Goal: Task Accomplishment & Management: Complete application form

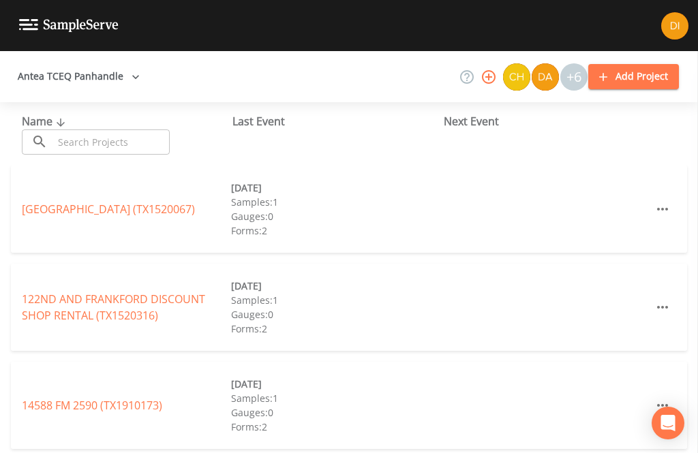
click at [121, 140] on input "text" at bounding box center [111, 142] width 117 height 25
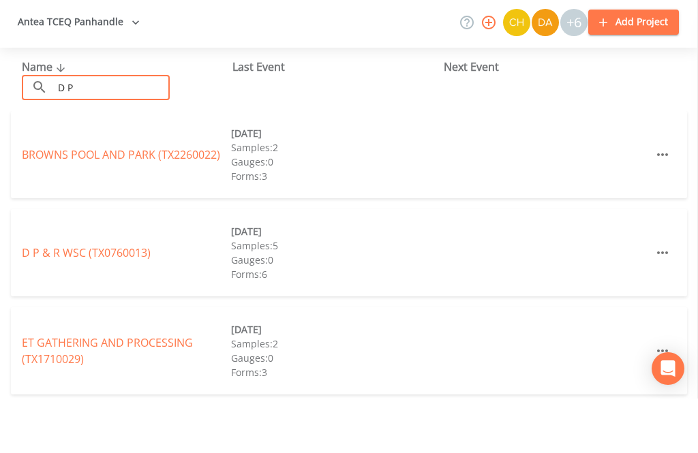
type input "D P"
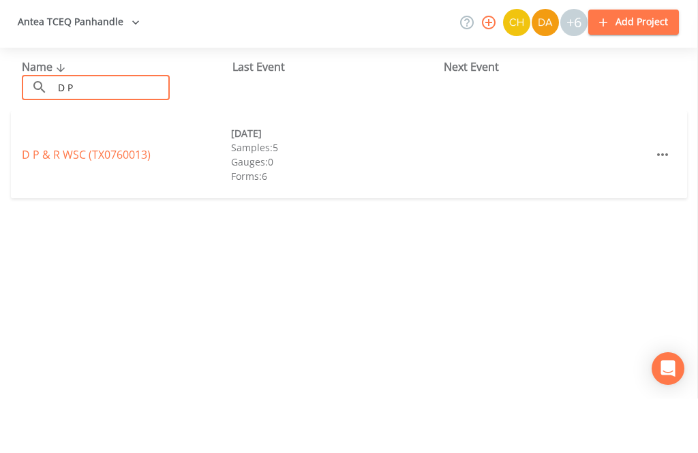
click at [113, 202] on link "D P & R WSC (TX0760013)" at bounding box center [86, 209] width 129 height 15
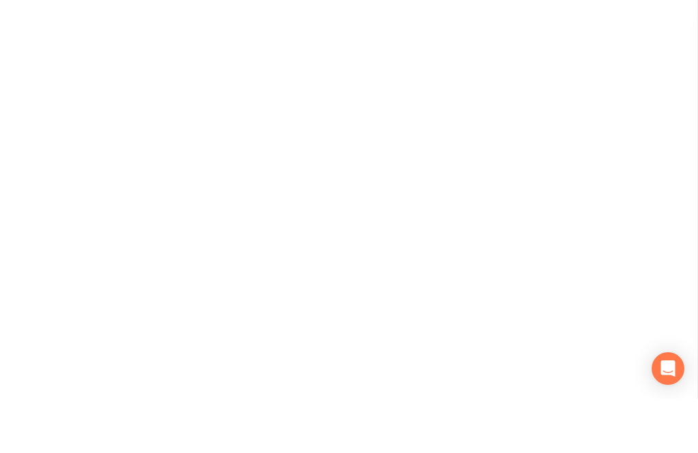
scroll to position [44, 0]
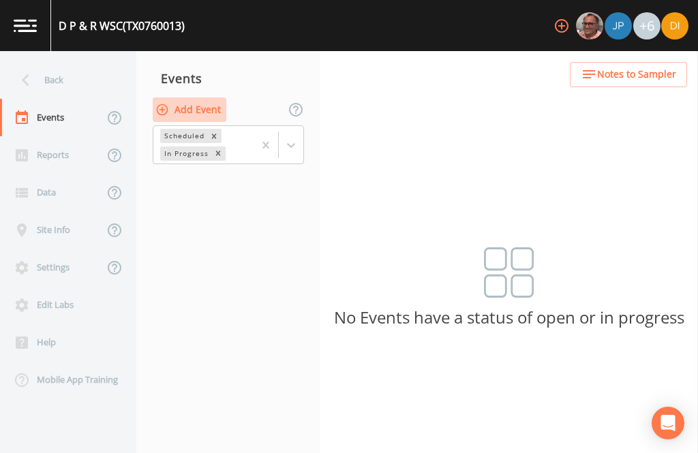
click at [220, 98] on button "Add Event" at bounding box center [190, 110] width 74 height 25
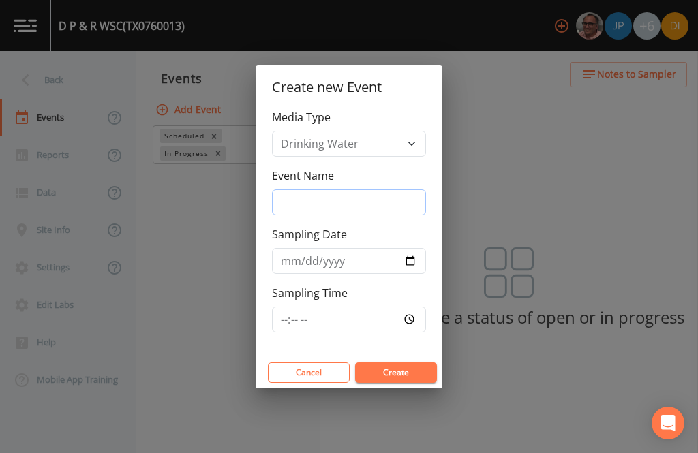
click at [404, 190] on input "Event Name" at bounding box center [349, 203] width 154 height 26
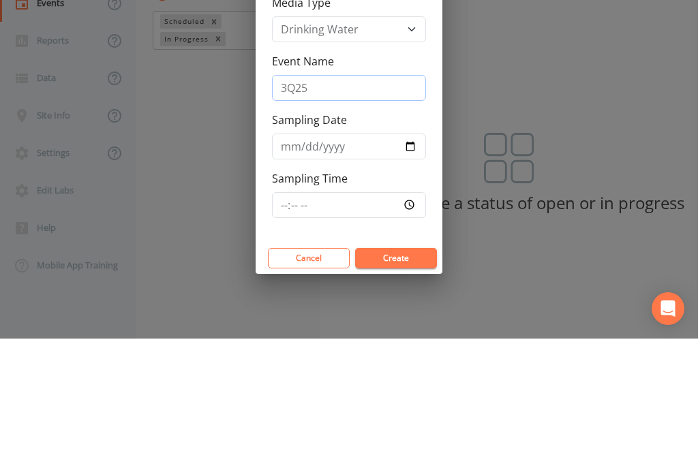
type input "3Q25"
click at [377, 248] on input "Sampling Date" at bounding box center [349, 261] width 154 height 26
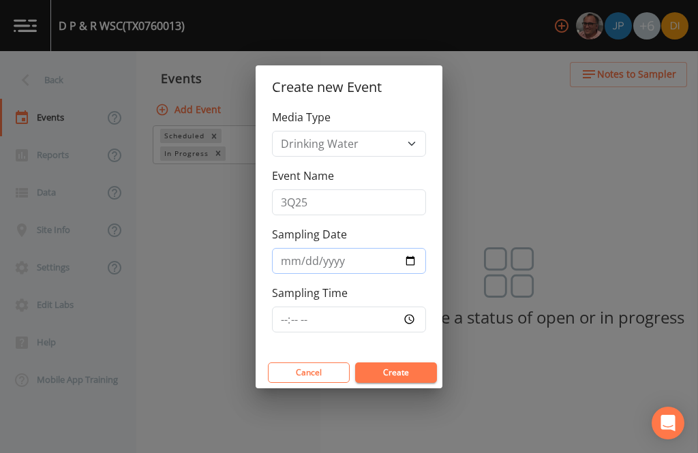
type input "[DATE]"
click at [394, 316] on input "Sampling Time" at bounding box center [349, 320] width 154 height 26
type input "07:00"
click at [410, 370] on button "Create" at bounding box center [396, 373] width 82 height 20
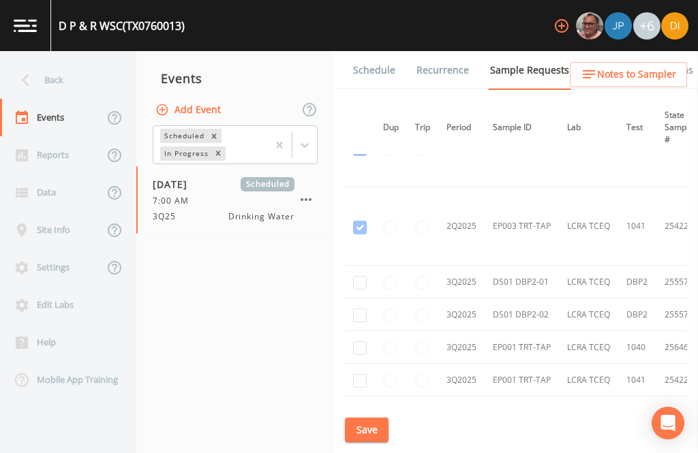
scroll to position [2468, 3]
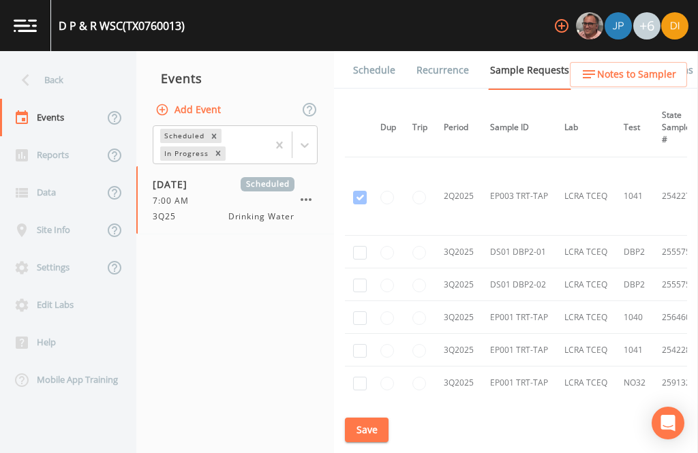
click at [358, 246] on input "checkbox" at bounding box center [360, 253] width 14 height 14
checkbox input "true"
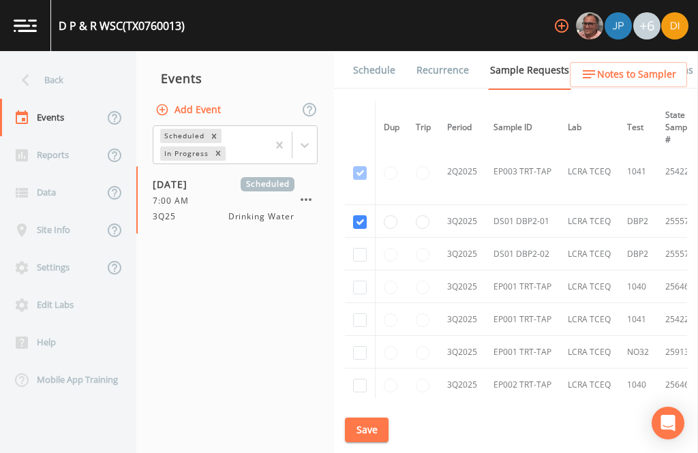
scroll to position [2130, 0]
click at [353, 248] on input "checkbox" at bounding box center [360, 255] width 14 height 14
checkbox input "true"
click at [354, 346] on input "checkbox" at bounding box center [360, 353] width 14 height 14
checkbox input "true"
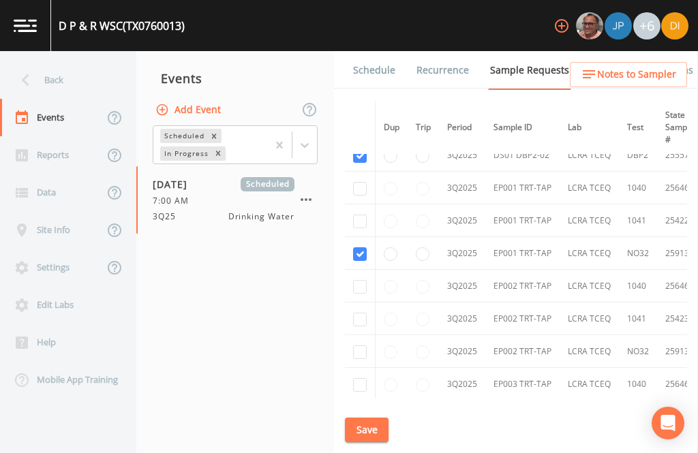
scroll to position [2230, 0]
click at [359, 344] on input "checkbox" at bounding box center [360, 351] width 14 height 14
checkbox input "true"
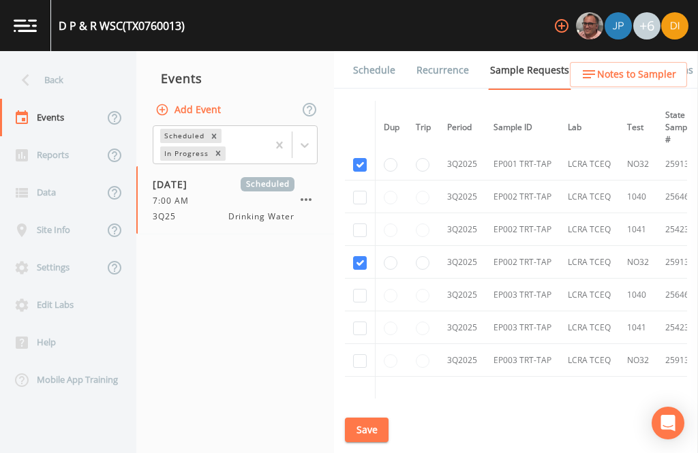
scroll to position [2320, 0]
click at [355, 353] on input "checkbox" at bounding box center [360, 360] width 14 height 14
checkbox input "true"
click at [373, 425] on button "Save" at bounding box center [367, 430] width 44 height 25
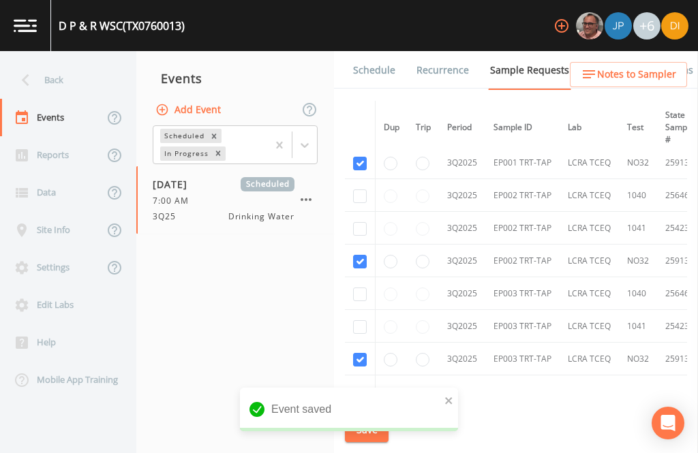
click at [377, 51] on link "Schedule" at bounding box center [374, 70] width 46 height 38
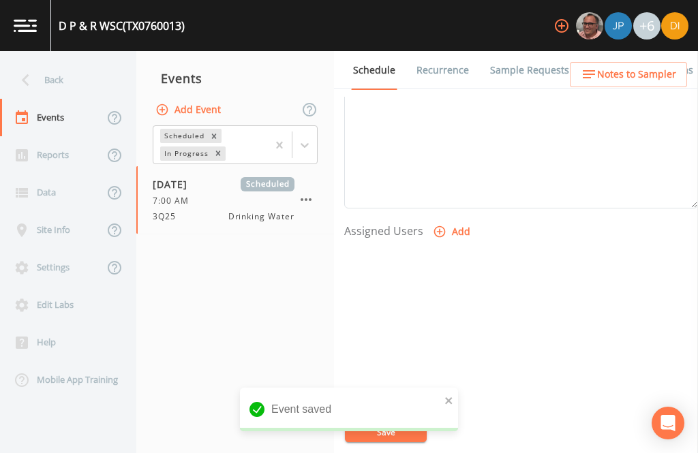
scroll to position [464, 0]
click at [447, 220] on button "Add" at bounding box center [453, 232] width 46 height 25
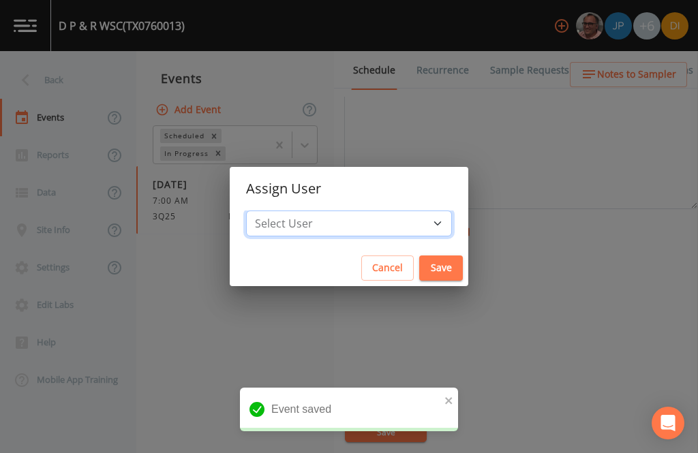
click at [390, 221] on select "Select User [PERSON_NAME] [PERSON_NAME] [PERSON_NAME] [PERSON_NAME] [PERSON_NAM…" at bounding box center [349, 224] width 206 height 26
select select "344ec927-06d4-4db1-b173-80838cd52a46"
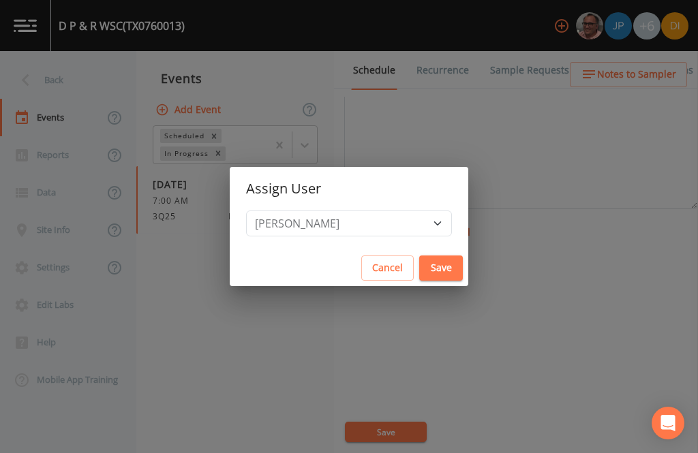
click at [419, 266] on button "Save" at bounding box center [441, 268] width 44 height 25
select select
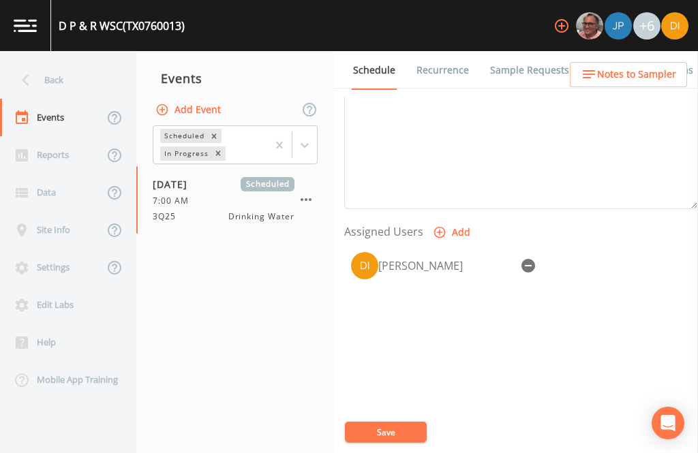
click at [400, 429] on button "Save" at bounding box center [386, 432] width 82 height 20
click at [387, 429] on button "Save" at bounding box center [386, 432] width 82 height 20
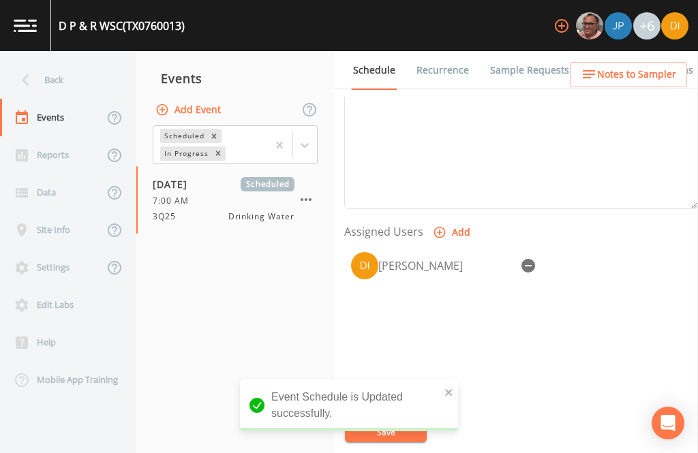
click at [65, 61] on div "Back" at bounding box center [61, 80] width 123 height 38
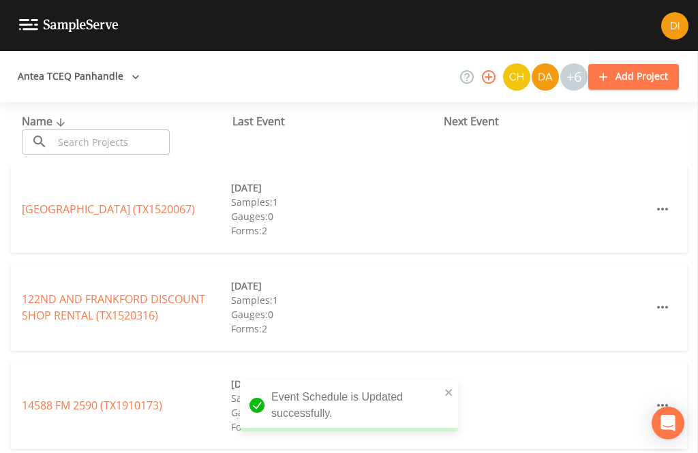
click at [115, 130] on input "text" at bounding box center [111, 142] width 117 height 25
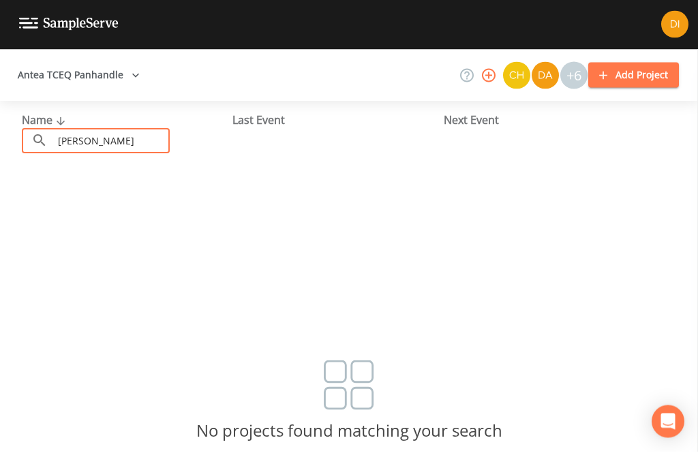
type input "[PERSON_NAME]"
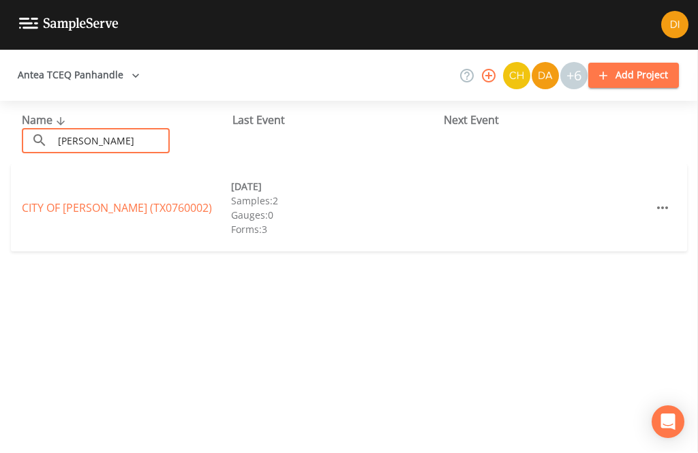
click at [145, 202] on link "CITY OF [PERSON_NAME] (TX0760002)" at bounding box center [117, 209] width 190 height 15
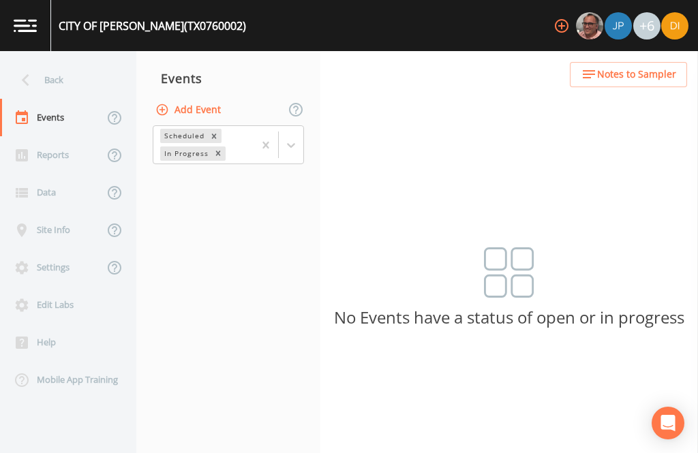
click at [206, 98] on button "Add Event" at bounding box center [190, 110] width 74 height 25
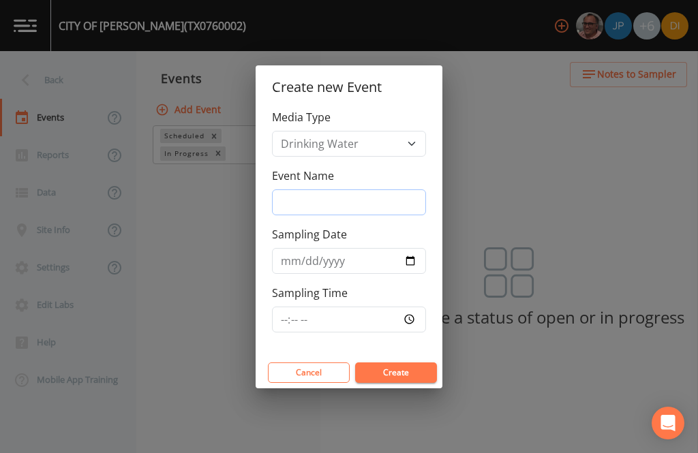
click at [364, 197] on input "Event Name" at bounding box center [349, 203] width 154 height 26
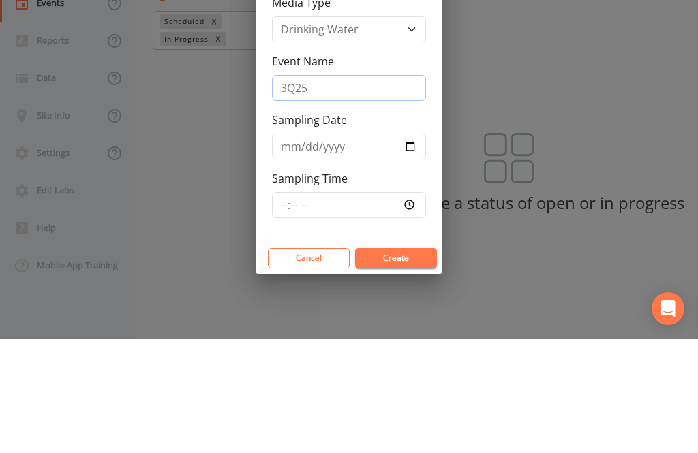
type input "3Q25"
click at [374, 248] on input "Sampling Date" at bounding box center [349, 261] width 154 height 26
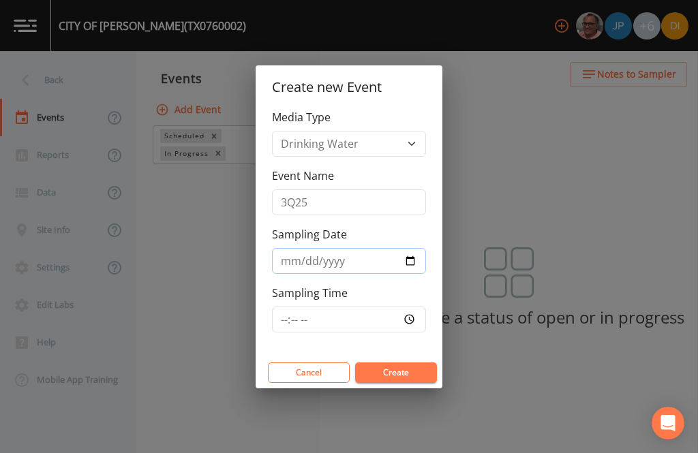
type input "[DATE]"
click at [349, 316] on input "Sampling Time" at bounding box center [349, 320] width 154 height 26
type input "08:00"
click at [407, 368] on button "Create" at bounding box center [396, 373] width 82 height 20
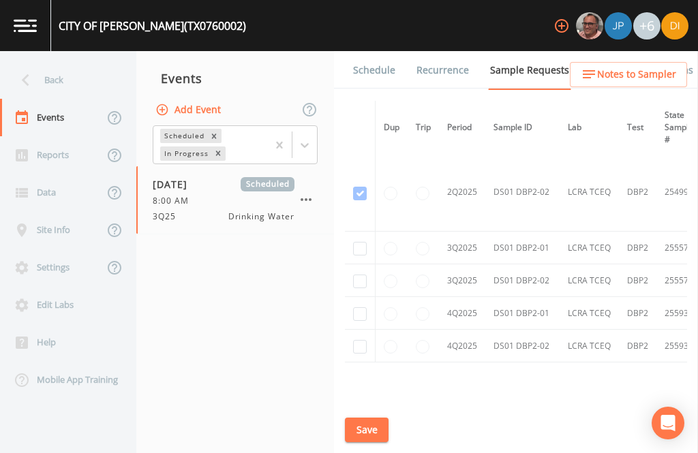
scroll to position [976, 0]
click at [362, 231] on td at bounding box center [360, 247] width 31 height 33
click at [359, 241] on input "checkbox" at bounding box center [360, 248] width 14 height 14
checkbox input "true"
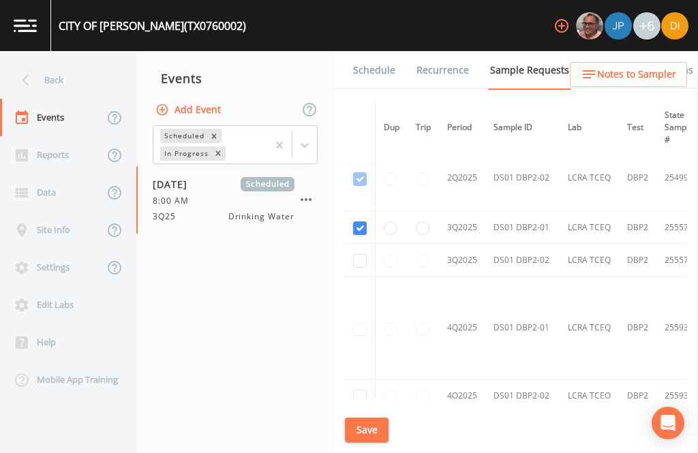
scroll to position [835, 0]
click at [359, 255] on input "checkbox" at bounding box center [360, 262] width 14 height 14
checkbox input "true"
click at [365, 424] on button "Save" at bounding box center [367, 430] width 44 height 25
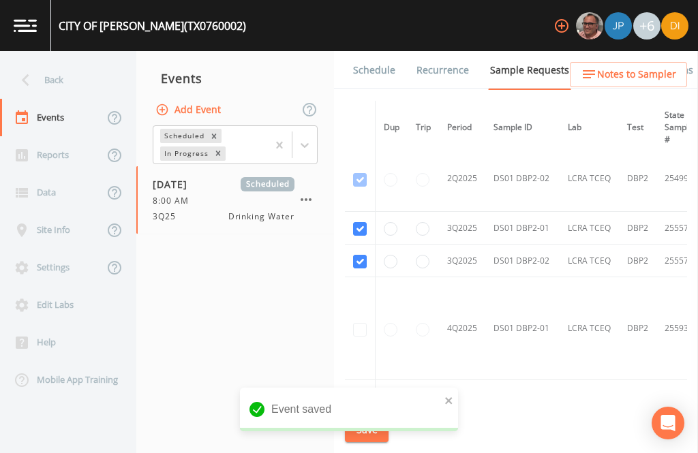
click at [370, 51] on link "Schedule" at bounding box center [374, 70] width 46 height 38
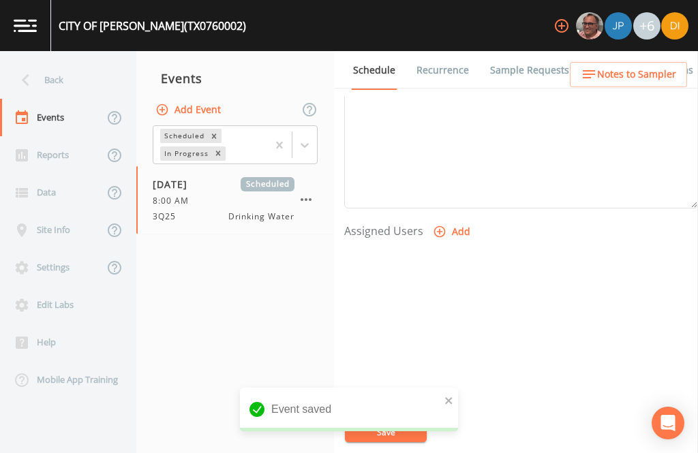
scroll to position [464, 0]
click at [447, 220] on button "Add" at bounding box center [453, 232] width 46 height 25
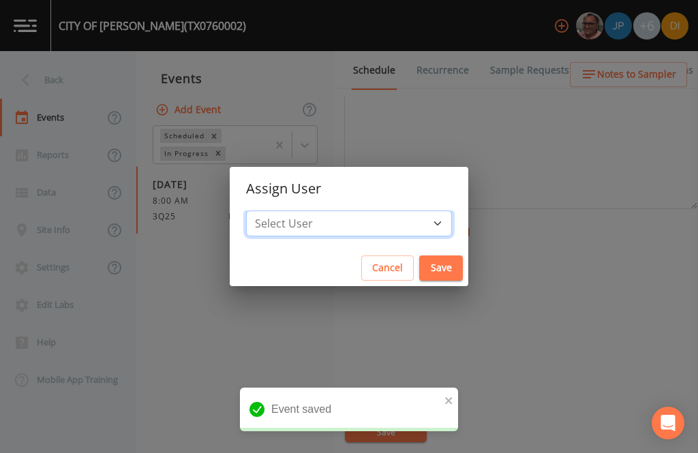
click at [389, 228] on select "Select User [PERSON_NAME] [PERSON_NAME] [PERSON_NAME] [PERSON_NAME] [PERSON_NAM…" at bounding box center [349, 224] width 206 height 26
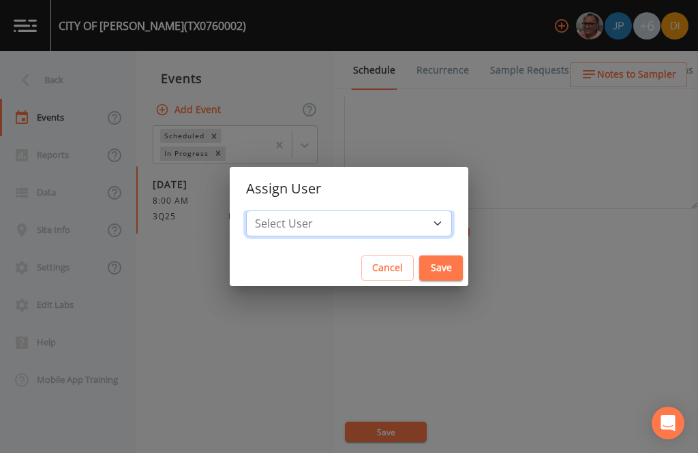
select select "344ec927-06d4-4db1-b173-80838cd52a46"
click at [419, 260] on button "Save" at bounding box center [441, 268] width 44 height 25
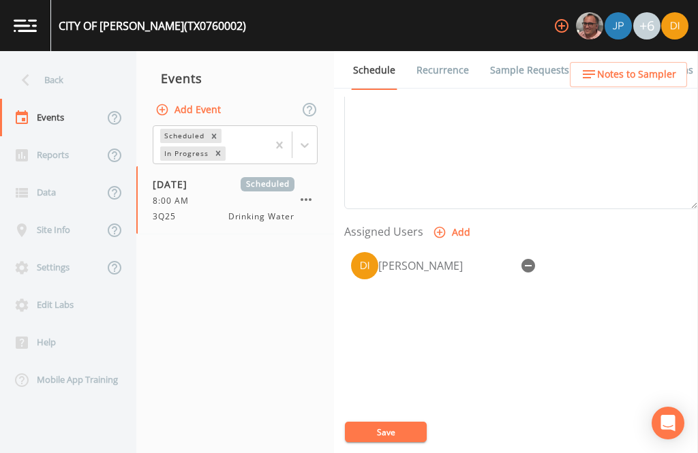
select select
click at [387, 426] on button "Save" at bounding box center [386, 432] width 82 height 20
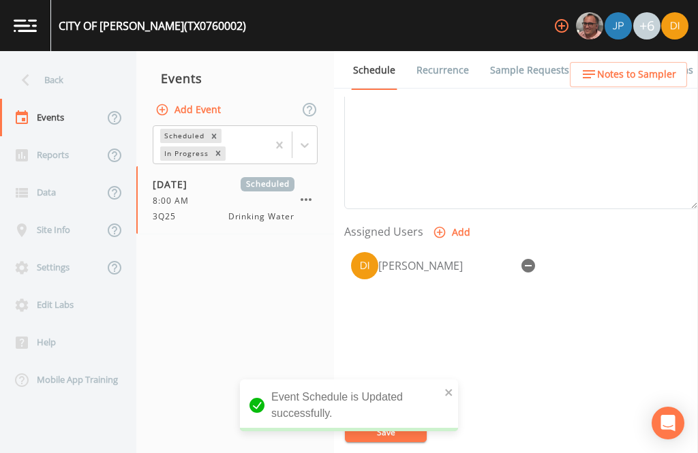
click at [50, 61] on div "Back" at bounding box center [61, 80] width 123 height 38
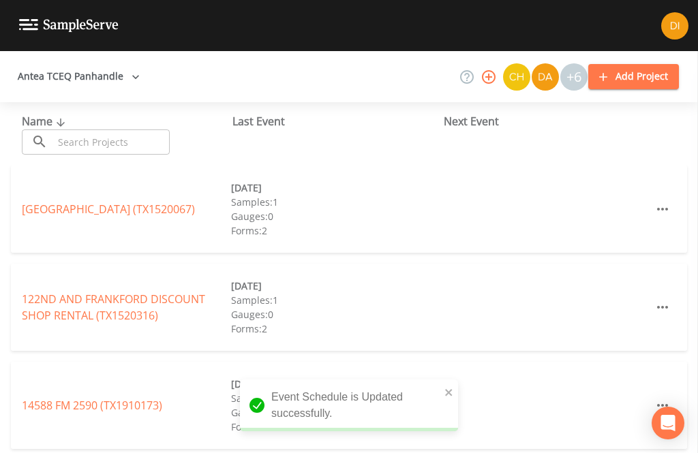
click at [125, 130] on input "text" at bounding box center [111, 142] width 117 height 25
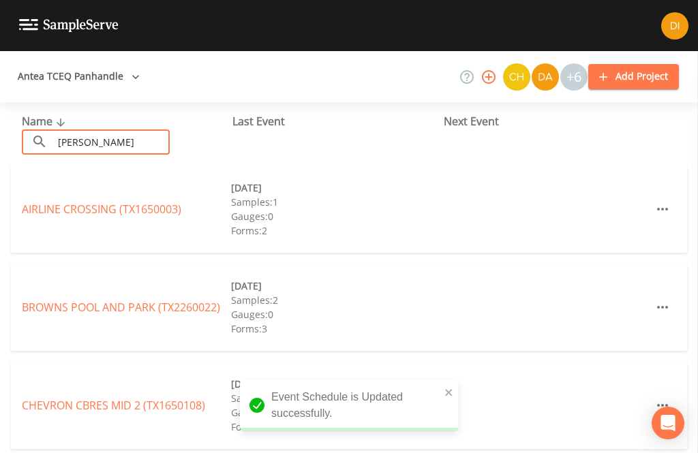
type input "[PERSON_NAME]"
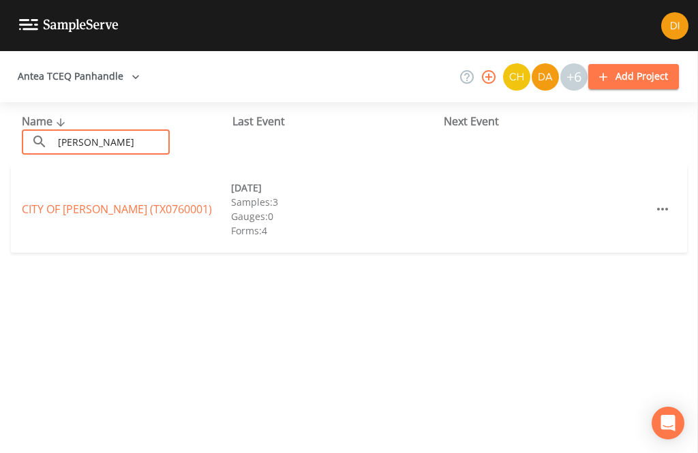
click at [134, 202] on link "CITY OF [GEOGRAPHIC_DATA] (TX0760001)" at bounding box center [117, 209] width 190 height 15
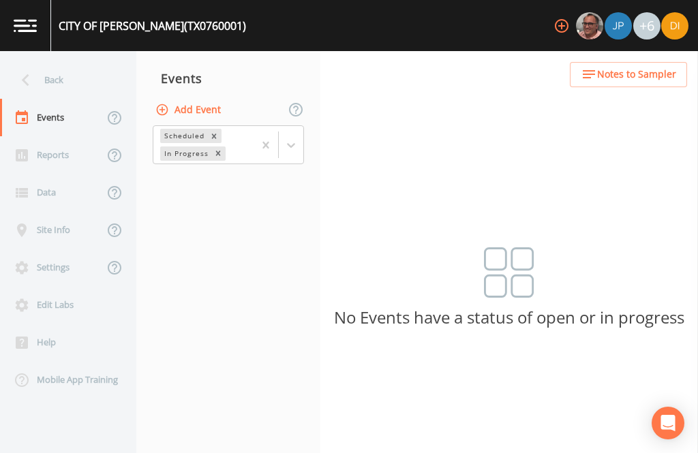
click at [211, 98] on button "Add Event" at bounding box center [190, 110] width 74 height 25
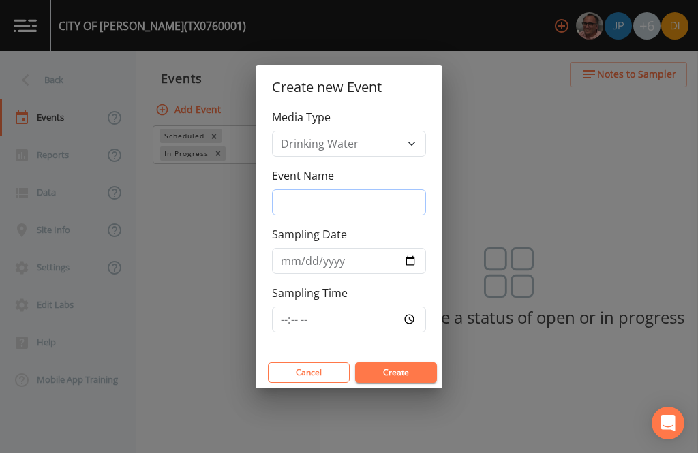
click at [346, 202] on input "Event Name" at bounding box center [349, 203] width 154 height 26
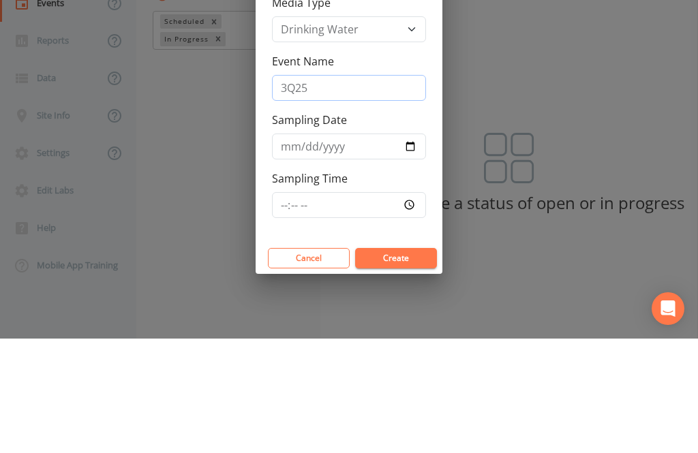
type input "3Q25"
click at [339, 248] on input "Sampling Date" at bounding box center [349, 261] width 154 height 26
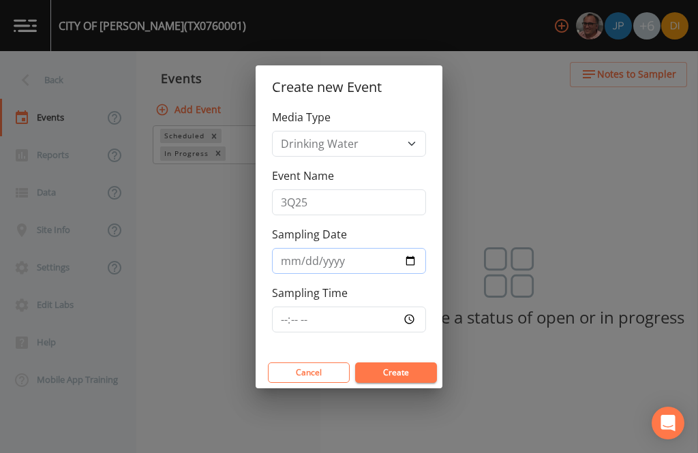
type input "[DATE]"
click at [400, 312] on input "Sampling Time" at bounding box center [349, 320] width 154 height 26
type input "09:00"
click at [406, 365] on button "Create" at bounding box center [396, 373] width 82 height 20
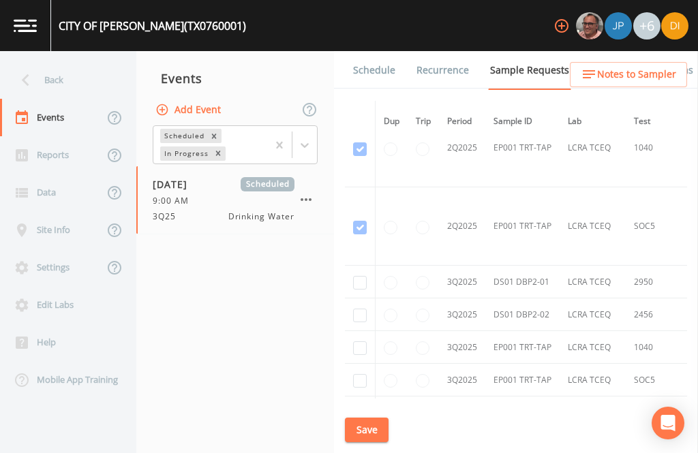
scroll to position [2230, 0]
click at [353, 275] on input "checkbox" at bounding box center [360, 282] width 14 height 14
checkbox input "true"
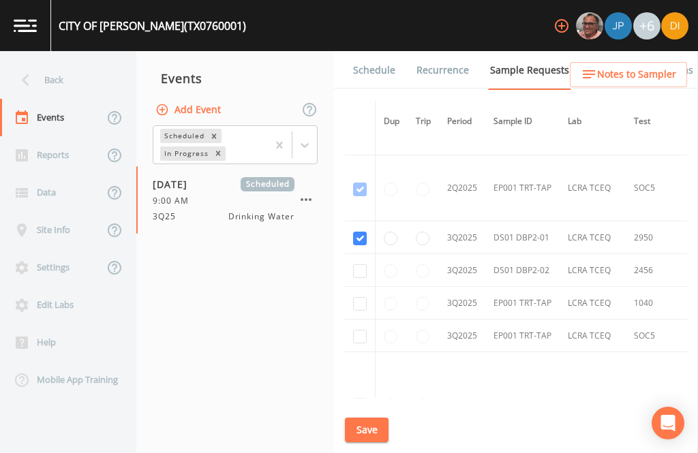
scroll to position [1903, 0]
click at [355, 267] on input "checkbox" at bounding box center [360, 274] width 14 height 14
checkbox input "true"
click at [363, 299] on input "checkbox" at bounding box center [360, 306] width 14 height 14
checkbox input "true"
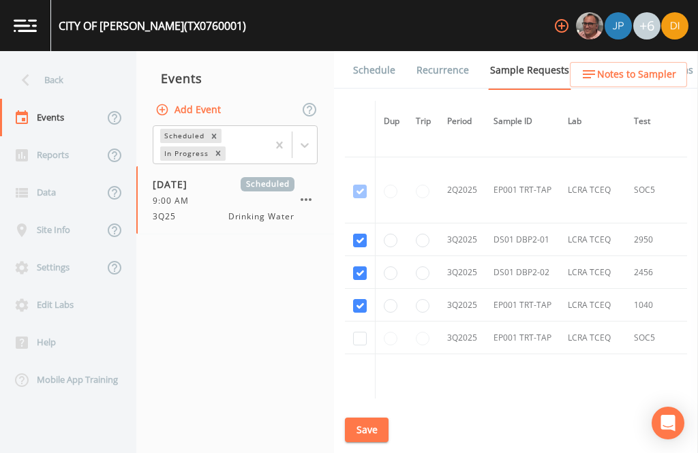
click at [353, 332] on input "checkbox" at bounding box center [360, 339] width 14 height 14
checkbox input "true"
click at [369, 425] on button "Save" at bounding box center [367, 430] width 44 height 25
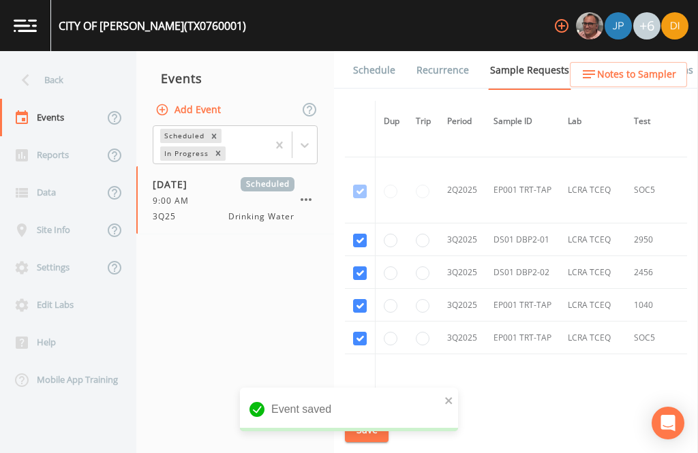
click at [383, 51] on link "Schedule" at bounding box center [374, 70] width 46 height 38
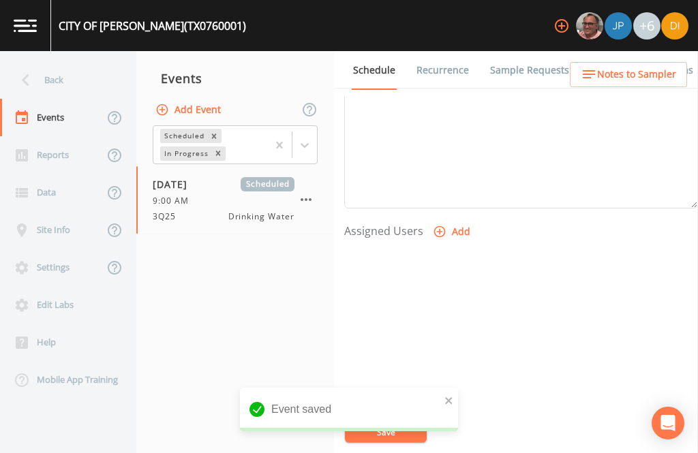
scroll to position [464, 0]
click at [449, 220] on button "Add" at bounding box center [453, 232] width 46 height 25
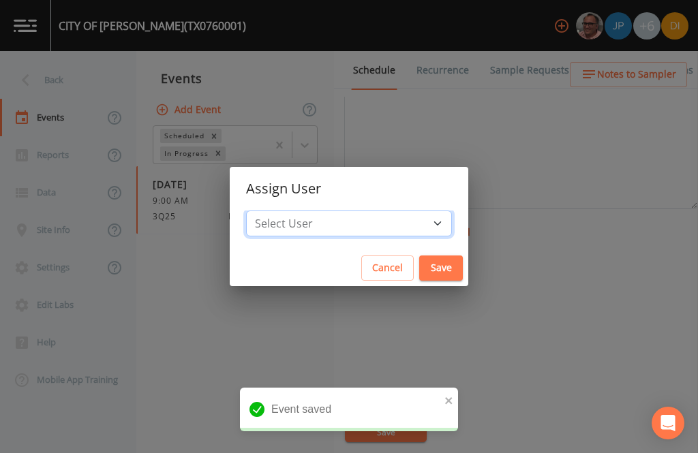
click at [388, 219] on select "Select User [PERSON_NAME] [PERSON_NAME] [PERSON_NAME] [PERSON_NAME] [PERSON_NAM…" at bounding box center [349, 224] width 206 height 26
select select "344ec927-06d4-4db1-b173-80838cd52a46"
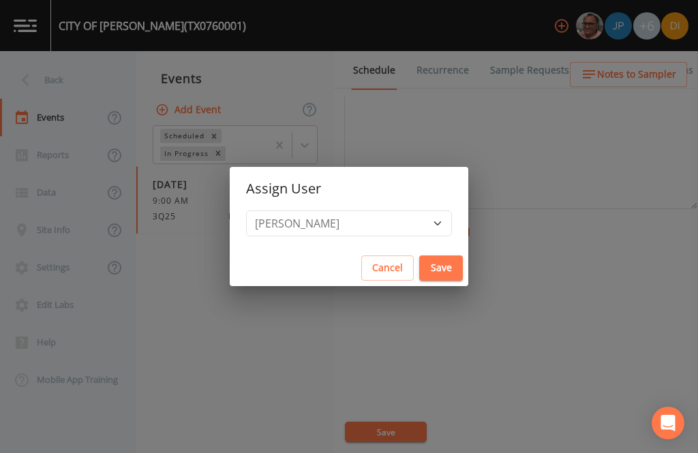
click at [419, 260] on button "Save" at bounding box center [441, 268] width 44 height 25
select select
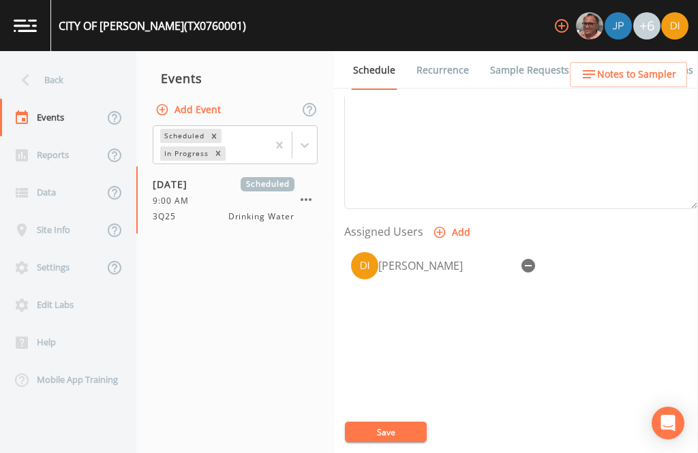
click at [405, 429] on button "Save" at bounding box center [386, 432] width 82 height 20
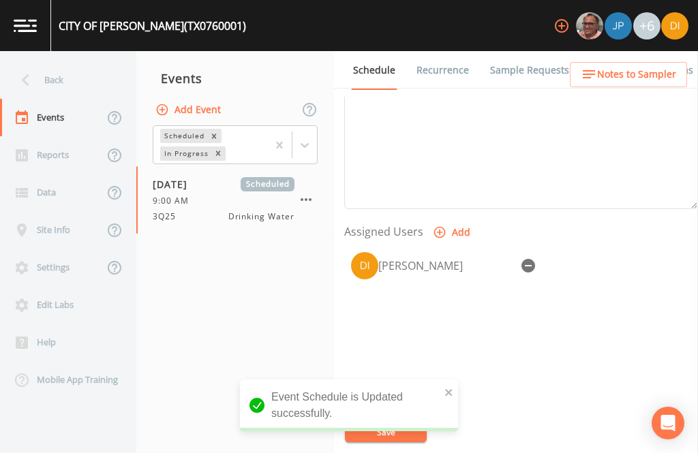
click at [68, 61] on div "Back" at bounding box center [61, 80] width 123 height 38
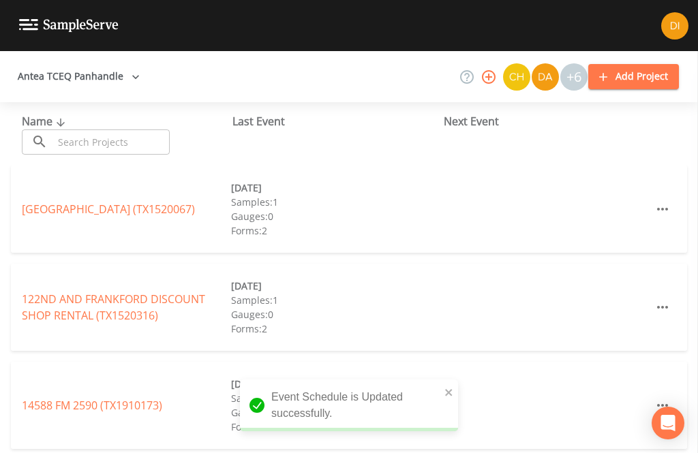
click at [129, 130] on input "text" at bounding box center [111, 142] width 117 height 25
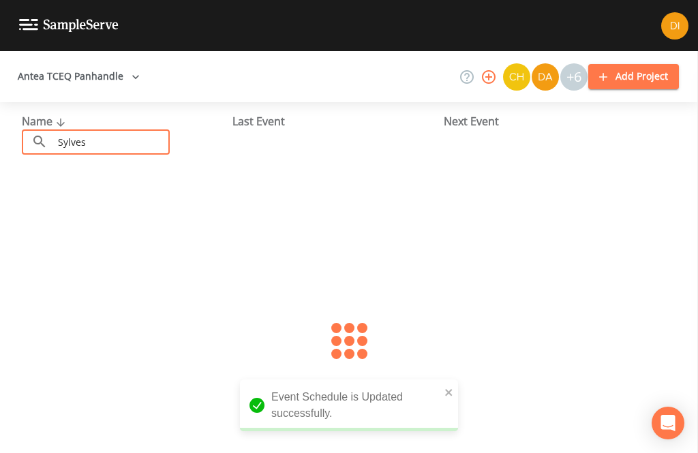
type input "[PERSON_NAME]"
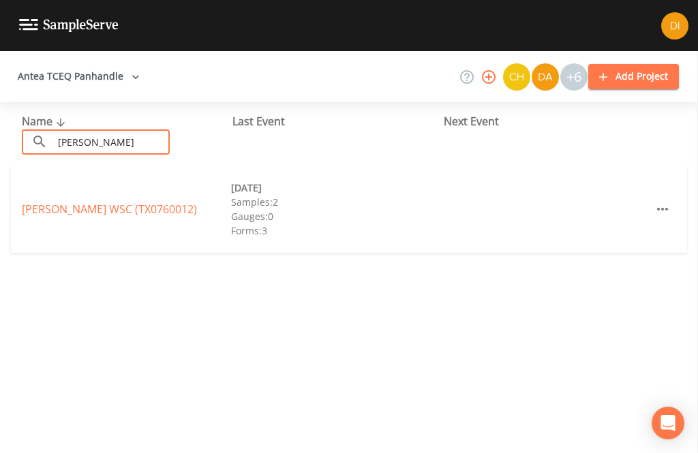
click at [149, 202] on link "[PERSON_NAME] WSC (TX0760012)" at bounding box center [109, 209] width 175 height 15
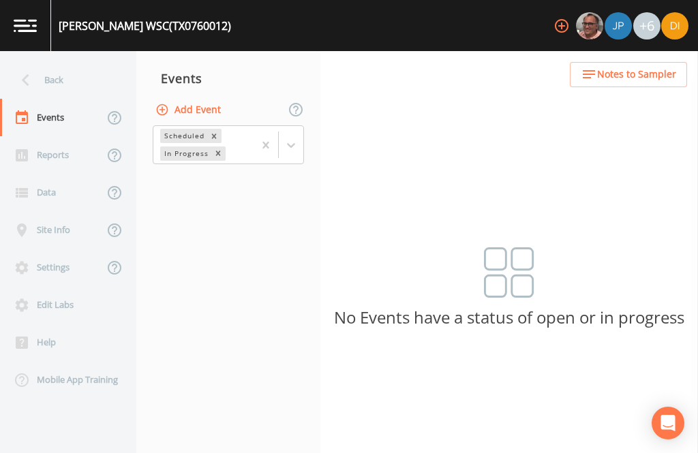
click at [216, 98] on button "Add Event" at bounding box center [190, 110] width 74 height 25
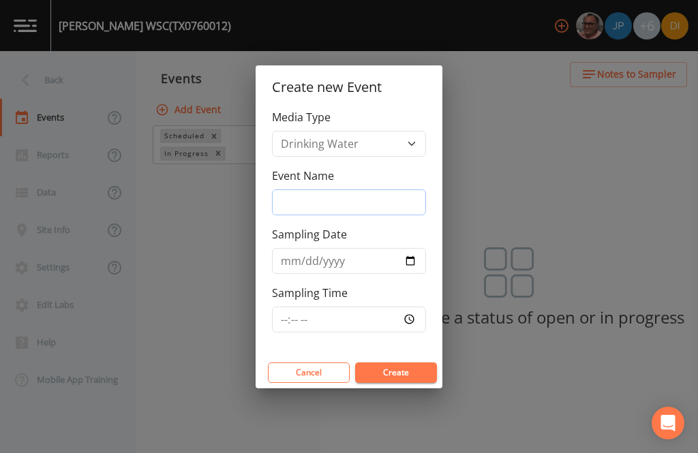
click at [371, 195] on input "Event Name" at bounding box center [349, 203] width 154 height 26
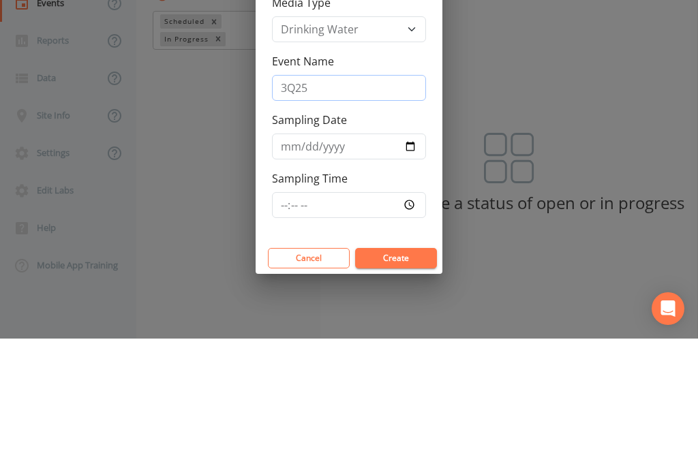
type input "3Q25"
click at [355, 248] on input "Sampling Date" at bounding box center [349, 261] width 154 height 26
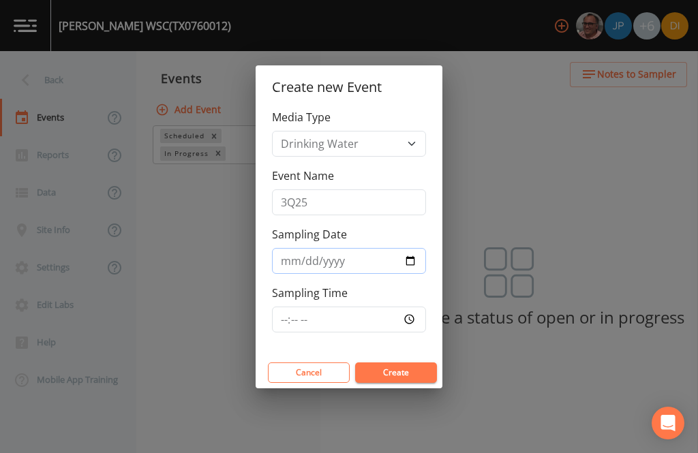
type input "[DATE]"
click at [377, 316] on input "Sampling Time" at bounding box center [349, 320] width 154 height 26
type input "10:00"
click at [420, 366] on button "Create" at bounding box center [396, 373] width 82 height 20
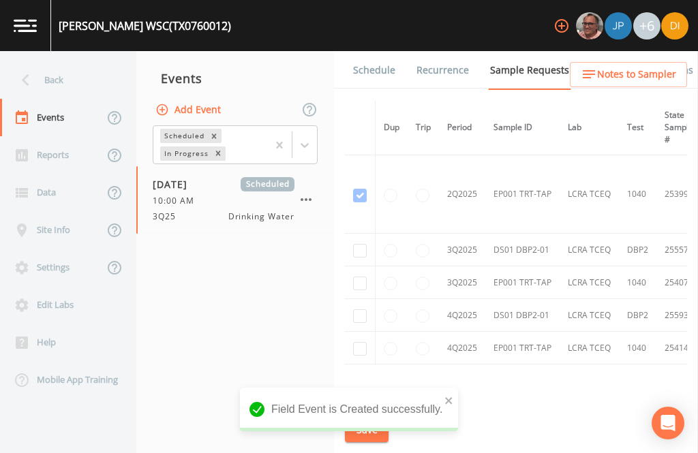
scroll to position [874, -2]
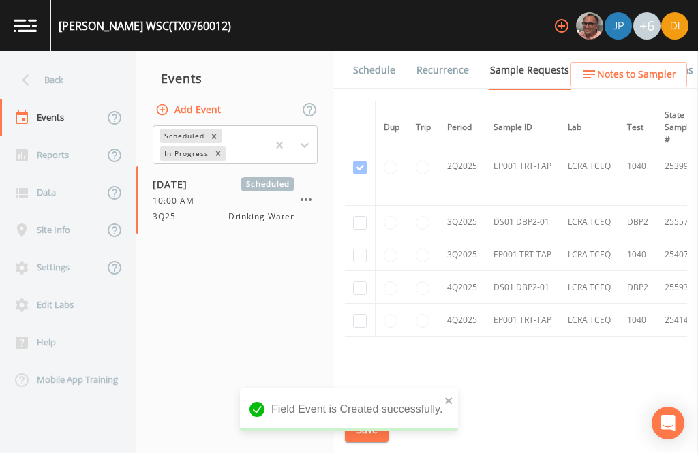
click at [363, 216] on input "checkbox" at bounding box center [360, 223] width 14 height 14
checkbox input "true"
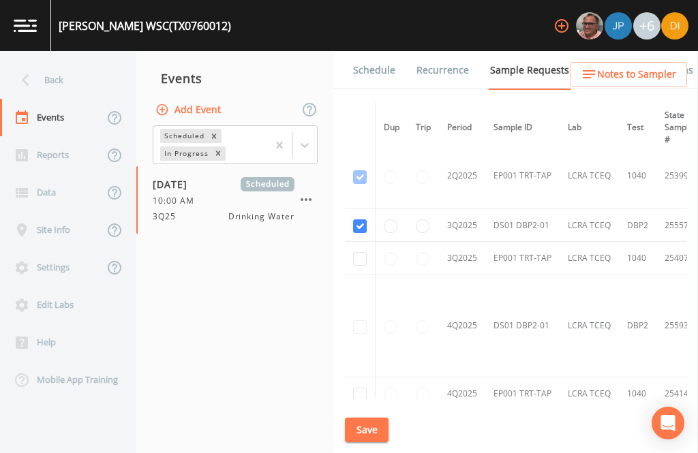
scroll to position [739, 0]
click at [362, 252] on input "checkbox" at bounding box center [360, 259] width 14 height 14
checkbox input "true"
click at [360, 428] on button "Save" at bounding box center [367, 430] width 44 height 25
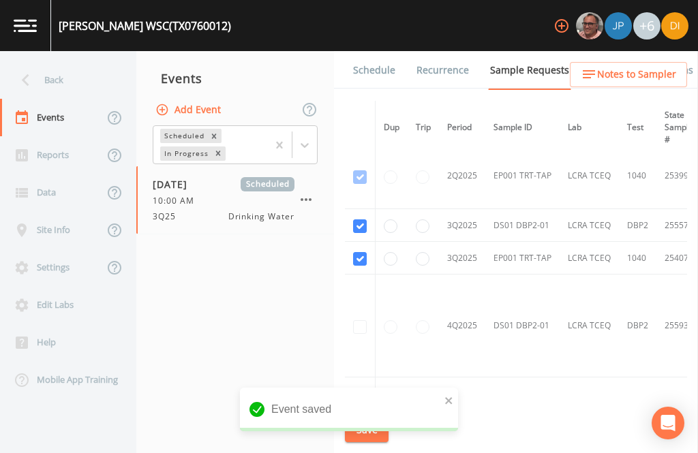
click at [374, 51] on link "Schedule" at bounding box center [374, 70] width 46 height 38
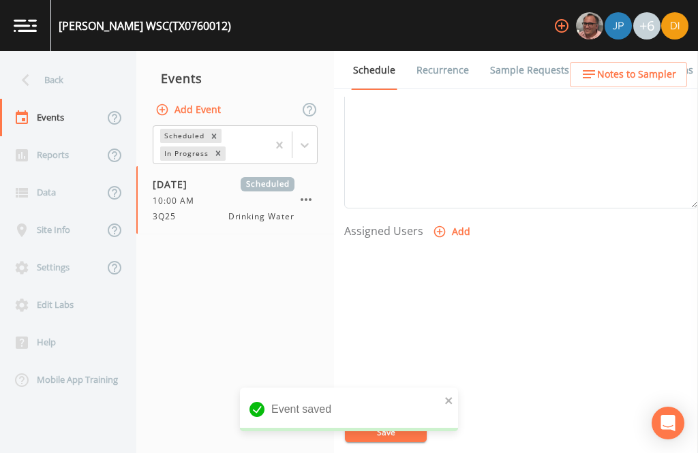
scroll to position [464, 0]
click at [451, 220] on button "Add" at bounding box center [453, 232] width 46 height 25
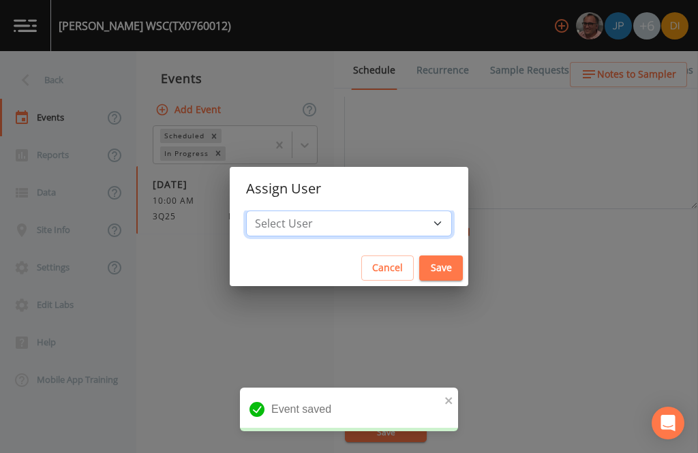
click at [385, 223] on select "Select User [PERSON_NAME] [PERSON_NAME] [PERSON_NAME] [PERSON_NAME] [PERSON_NAM…" at bounding box center [349, 224] width 206 height 26
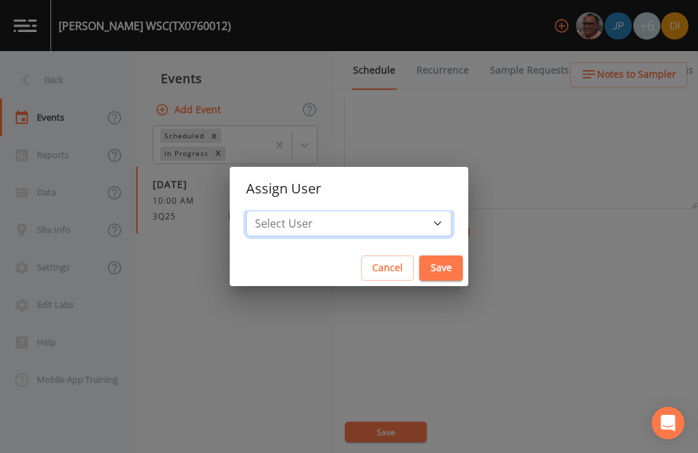
select select "344ec927-06d4-4db1-b173-80838cd52a46"
click at [419, 268] on button "Save" at bounding box center [441, 268] width 44 height 25
select select
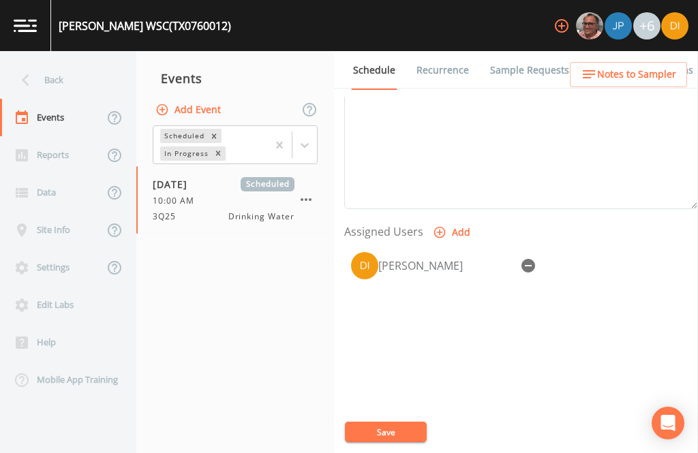
click at [408, 425] on button "Save" at bounding box center [386, 432] width 82 height 20
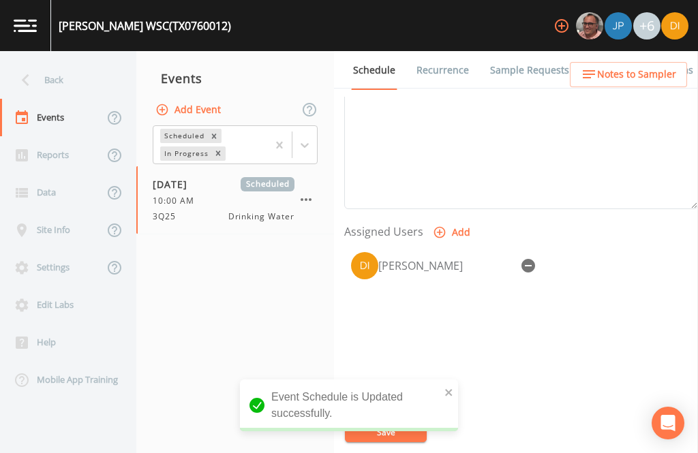
click at [48, 61] on div "Back" at bounding box center [61, 80] width 123 height 38
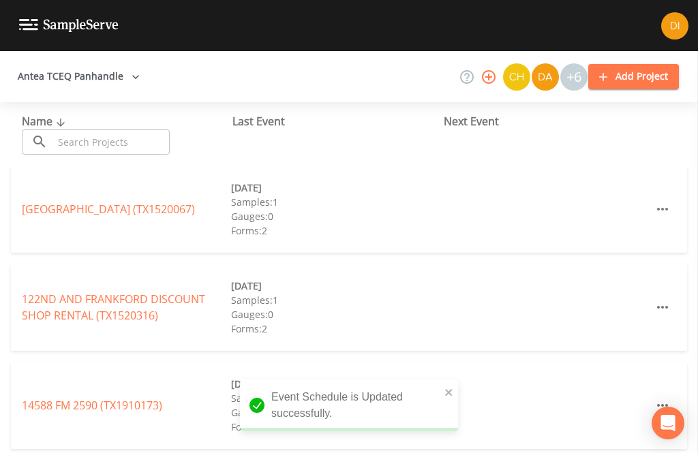
click at [119, 130] on input "text" at bounding box center [111, 142] width 117 height 25
click at [123, 130] on input "text" at bounding box center [111, 142] width 117 height 25
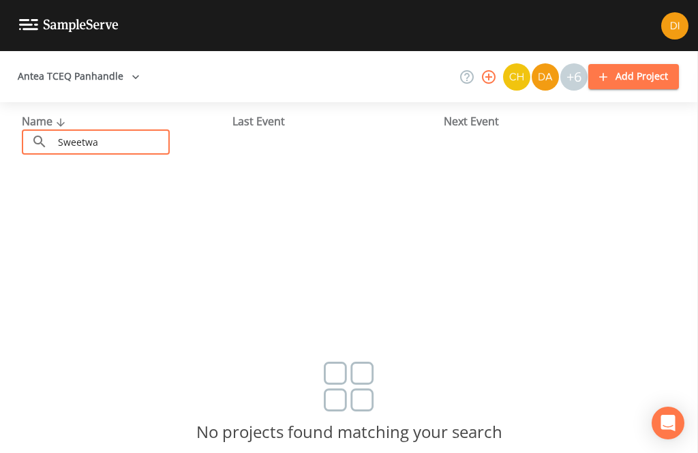
type input "Sweetw"
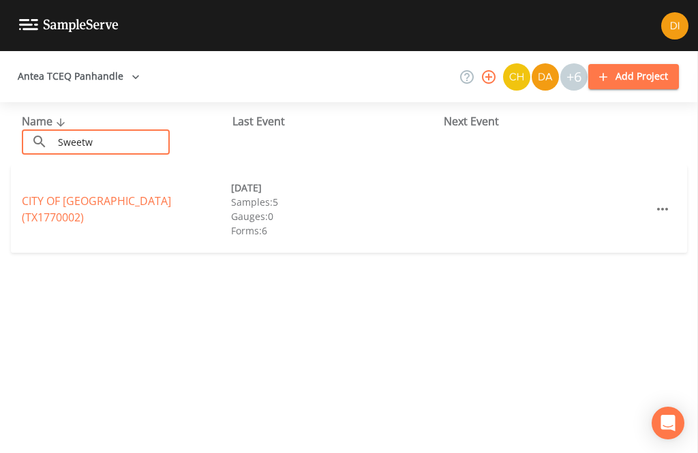
click at [149, 194] on link "CITY OF [GEOGRAPHIC_DATA] (TX1770002)" at bounding box center [96, 209] width 149 height 31
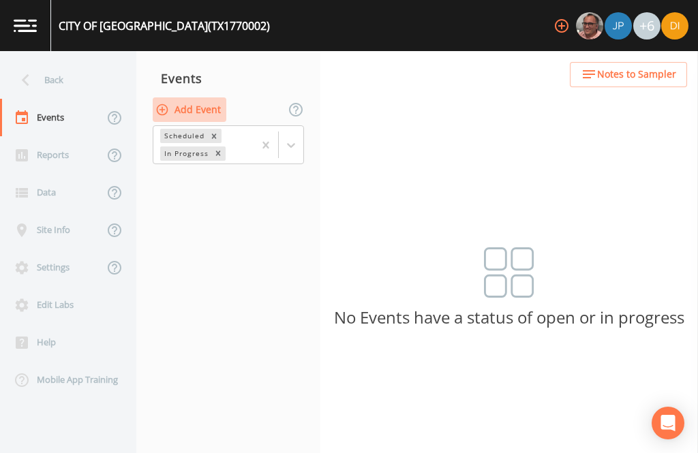
click at [218, 98] on button "Add Event" at bounding box center [190, 110] width 74 height 25
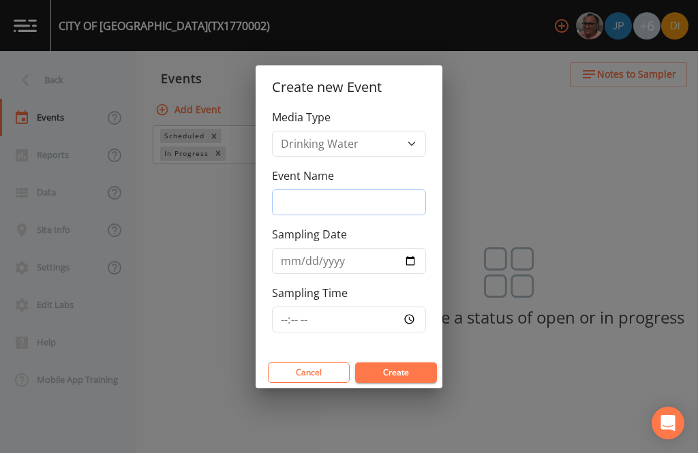
click at [335, 197] on input "Event Name" at bounding box center [349, 203] width 154 height 26
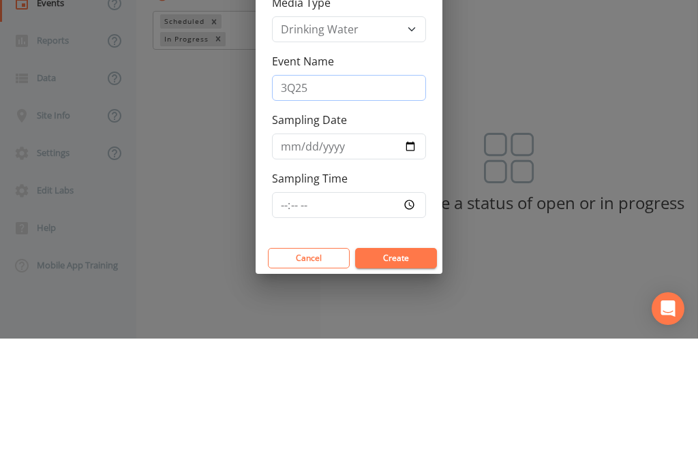
type input "3Q25"
click at [339, 248] on input "Sampling Date" at bounding box center [349, 261] width 154 height 26
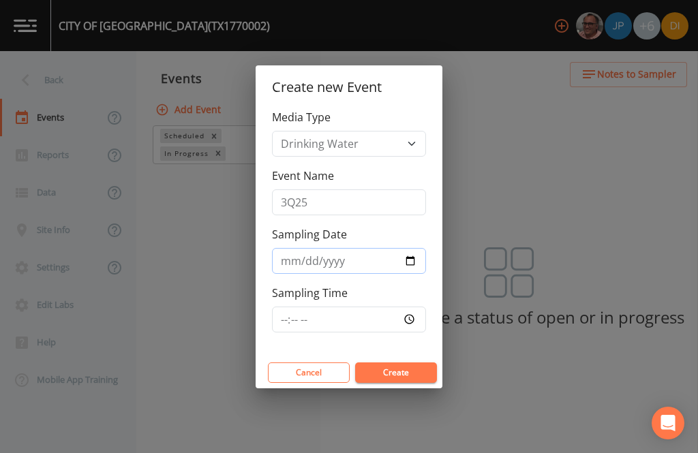
type input "[DATE]"
click at [369, 318] on input "Sampling Time" at bounding box center [349, 320] width 154 height 26
type input "11:00"
click at [411, 368] on button "Create" at bounding box center [396, 373] width 82 height 20
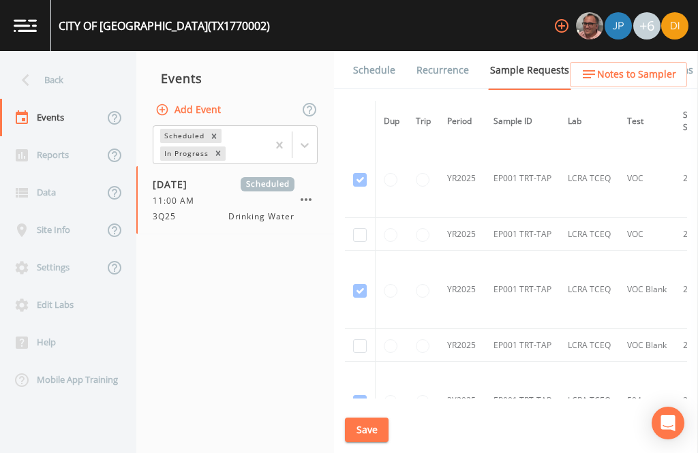
scroll to position [2275, 0]
click at [342, 194] on div "Schedule Recurrence Sample Requests COC Details Forms Dup Trip Period Sample ID…" at bounding box center [516, 252] width 364 height 402
click at [342, 193] on div "Schedule Recurrence Sample Requests COC Details Forms Dup Trip Period Sample ID…" at bounding box center [516, 252] width 364 height 402
click at [359, 230] on input "checkbox" at bounding box center [360, 237] width 14 height 14
checkbox input "true"
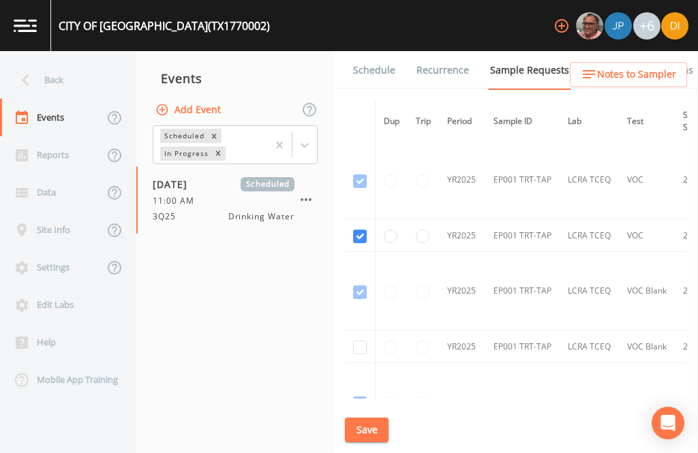
click at [363, 341] on input "checkbox" at bounding box center [360, 348] width 14 height 14
checkbox input "true"
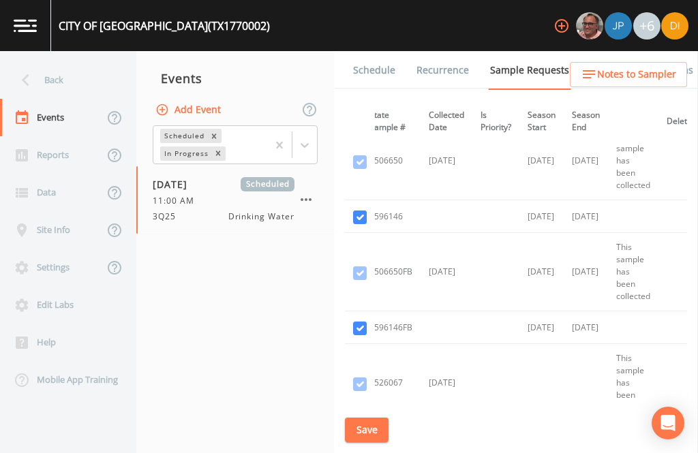
scroll to position [2295, 318]
click at [560, 353] on td at bounding box center [537, 383] width 44 height 78
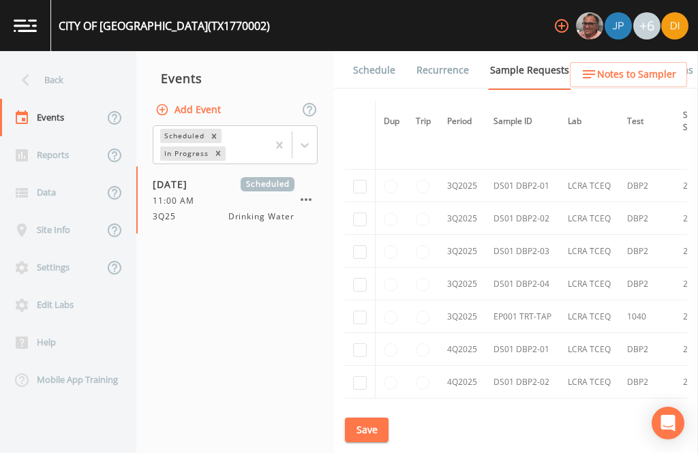
scroll to position [3526, -1]
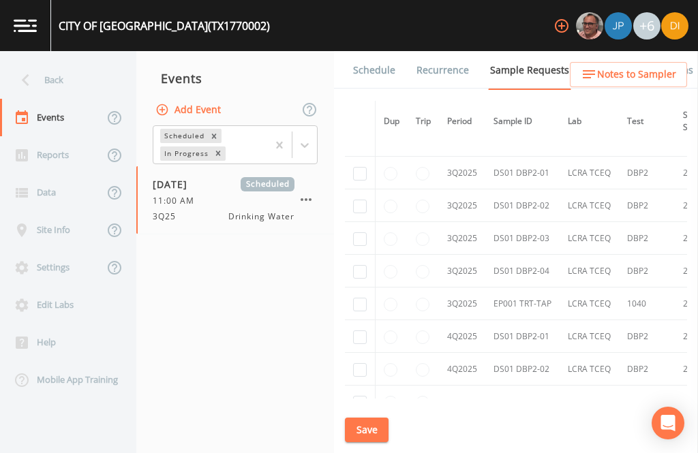
click at [362, 167] on input "checkbox" at bounding box center [360, 174] width 14 height 14
checkbox input "true"
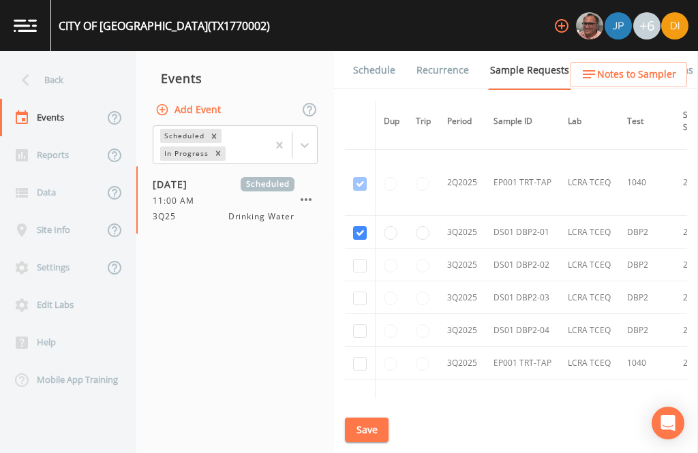
scroll to position [2935, 0]
click at [359, 259] on input "checkbox" at bounding box center [360, 266] width 14 height 14
checkbox input "true"
click at [361, 292] on input "checkbox" at bounding box center [360, 299] width 14 height 14
checkbox input "true"
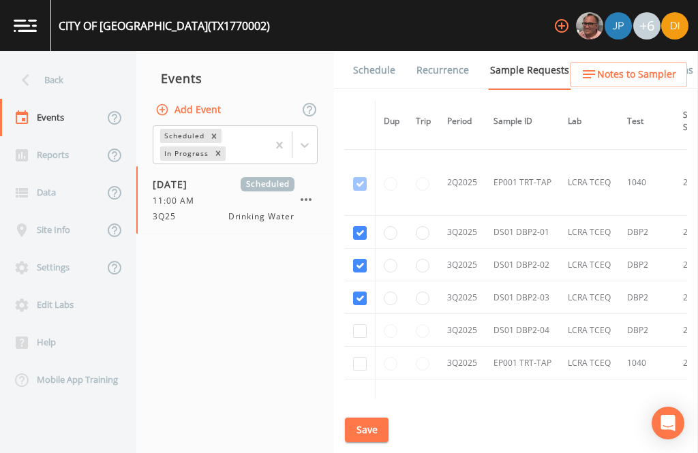
click at [358, 325] on input "checkbox" at bounding box center [360, 332] width 14 height 14
checkbox input "true"
click at [359, 347] on td at bounding box center [360, 363] width 31 height 33
click at [350, 347] on td at bounding box center [360, 363] width 31 height 33
click at [355, 357] on input "checkbox" at bounding box center [360, 364] width 14 height 14
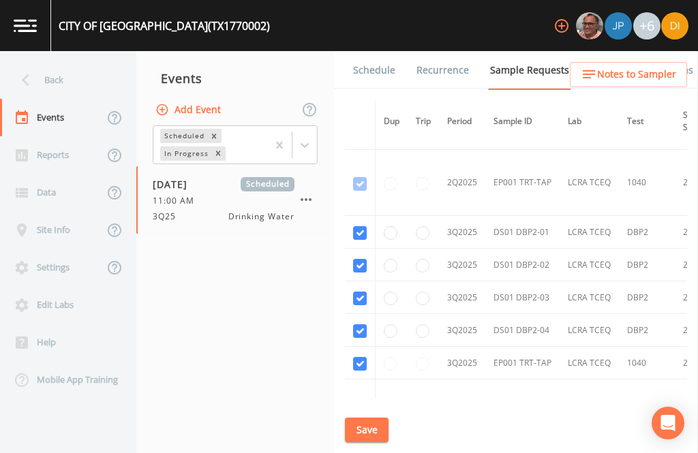
checkbox input "true"
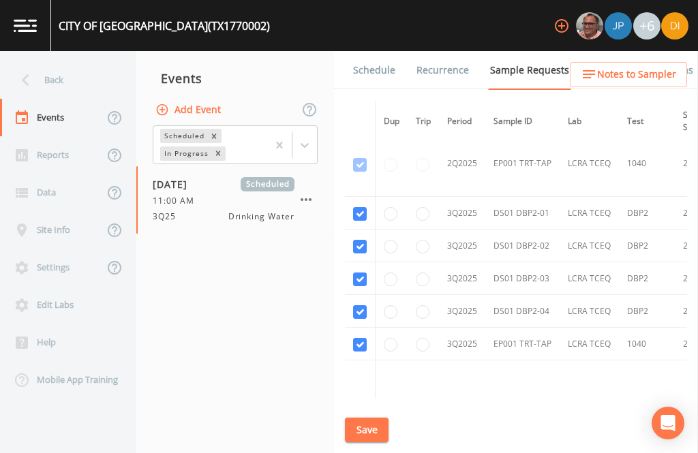
scroll to position [3025, 0]
click at [372, 423] on button "Save" at bounding box center [367, 430] width 44 height 25
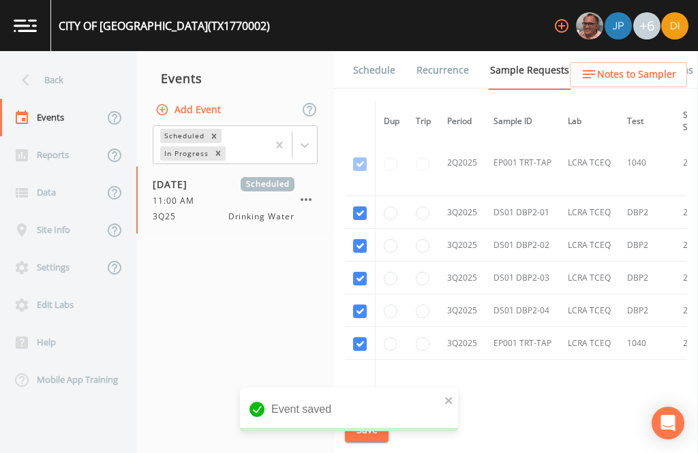
click at [372, 51] on link "Schedule" at bounding box center [374, 70] width 46 height 38
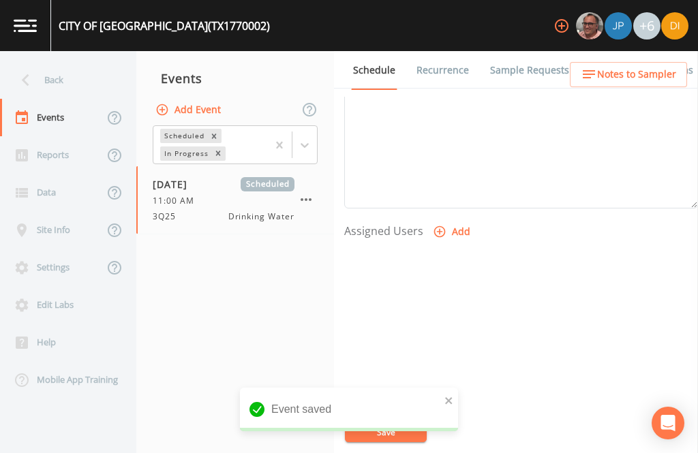
click at [451, 220] on button "Add" at bounding box center [453, 232] width 46 height 25
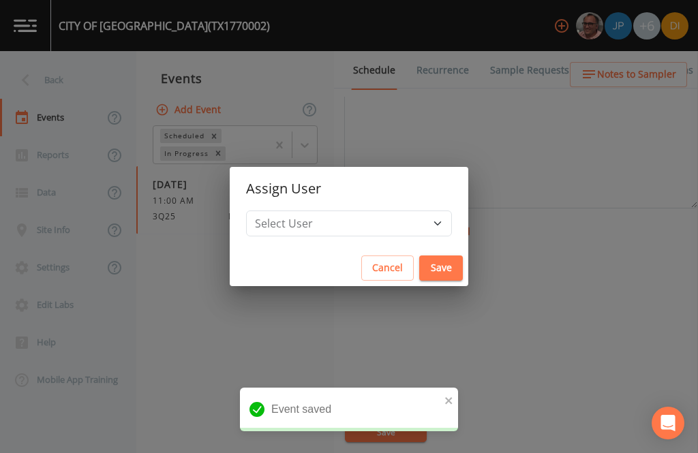
scroll to position [464, 0]
click at [376, 222] on select "Select User [PERSON_NAME] [PERSON_NAME] [PERSON_NAME] [PERSON_NAME] [PERSON_NAM…" at bounding box center [349, 224] width 206 height 26
select select "344ec927-06d4-4db1-b173-80838cd52a46"
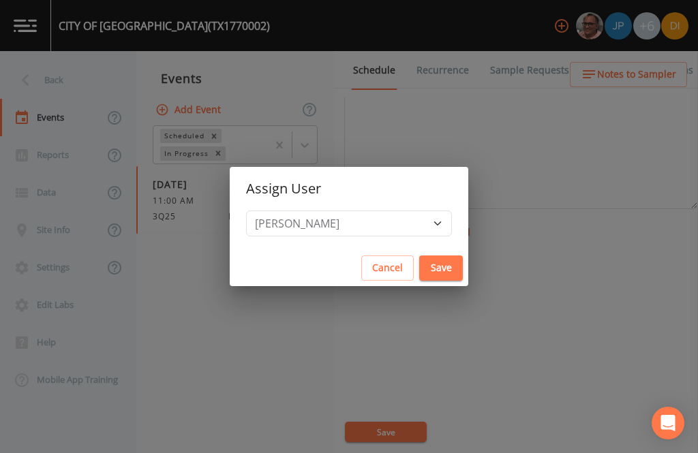
click at [419, 263] on button "Save" at bounding box center [441, 268] width 44 height 25
select select
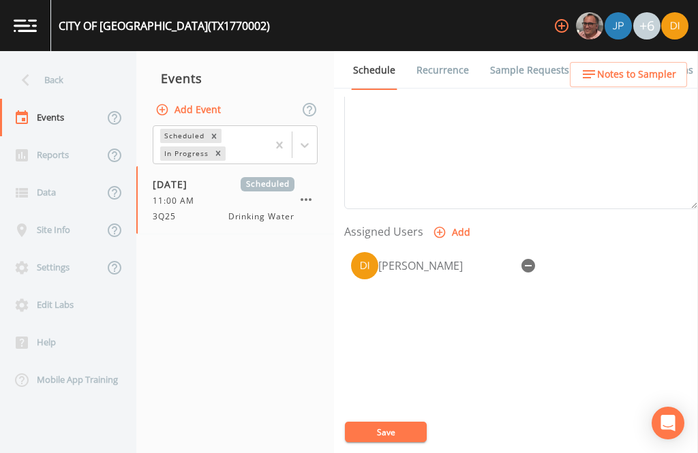
click at [394, 426] on button "Save" at bounding box center [386, 432] width 82 height 20
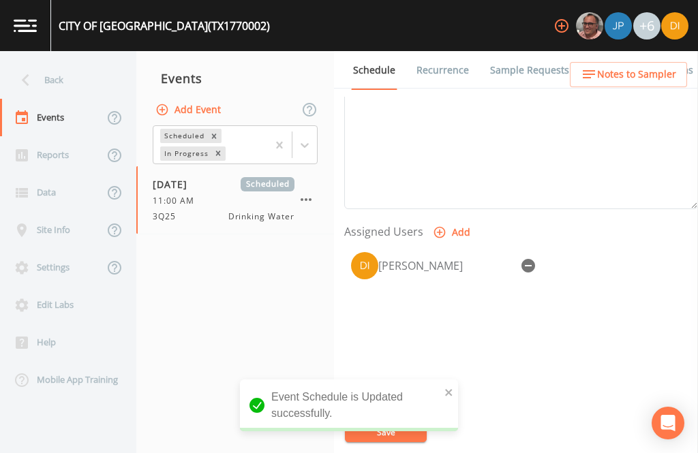
click at [66, 61] on div "Back" at bounding box center [61, 80] width 123 height 38
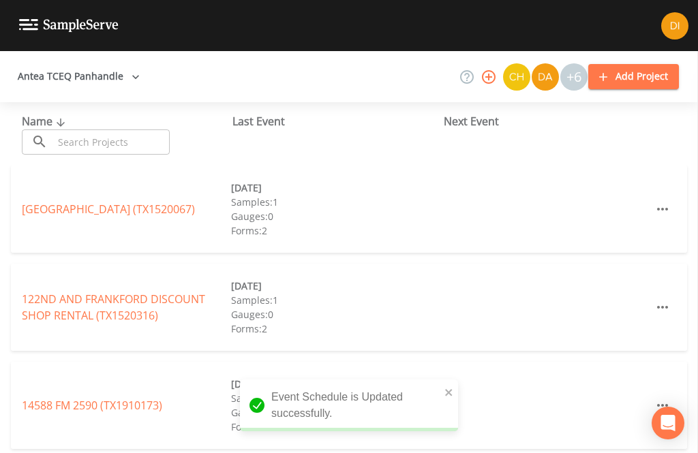
click at [130, 130] on input "text" at bounding box center [111, 142] width 117 height 25
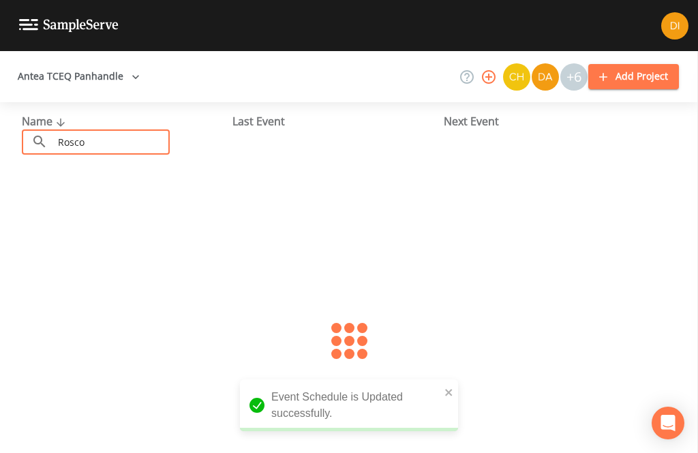
type input "Roscoe"
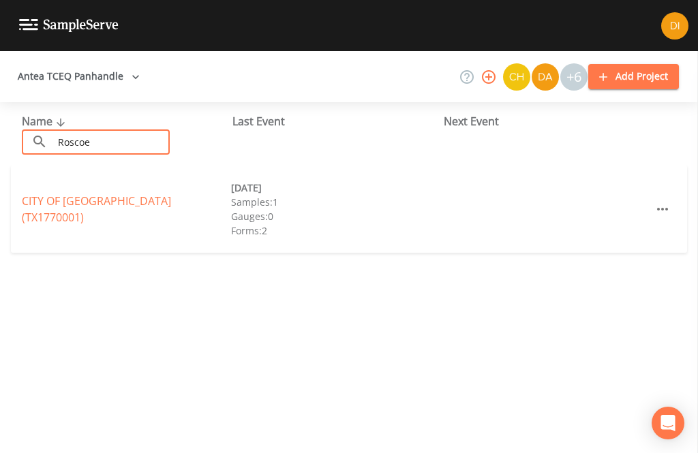
click at [142, 194] on link "CITY OF [GEOGRAPHIC_DATA] (TX1770001)" at bounding box center [96, 209] width 149 height 31
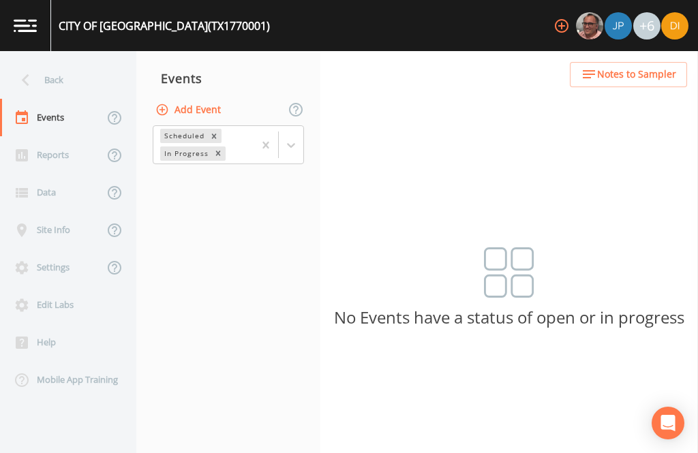
click at [207, 98] on button "Add Event" at bounding box center [190, 110] width 74 height 25
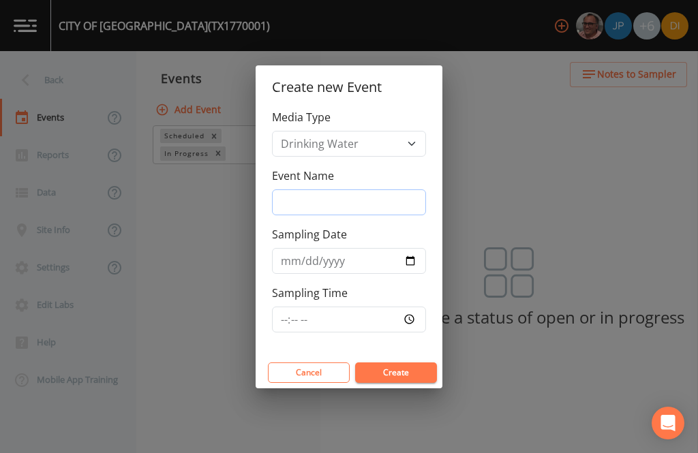
click at [348, 199] on input "Event Name" at bounding box center [349, 203] width 154 height 26
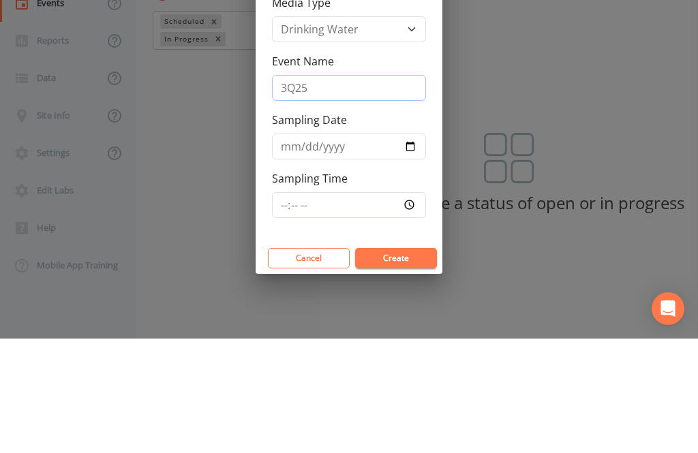
type input "3Q25"
click at [347, 248] on input "Sampling Date" at bounding box center [349, 261] width 154 height 26
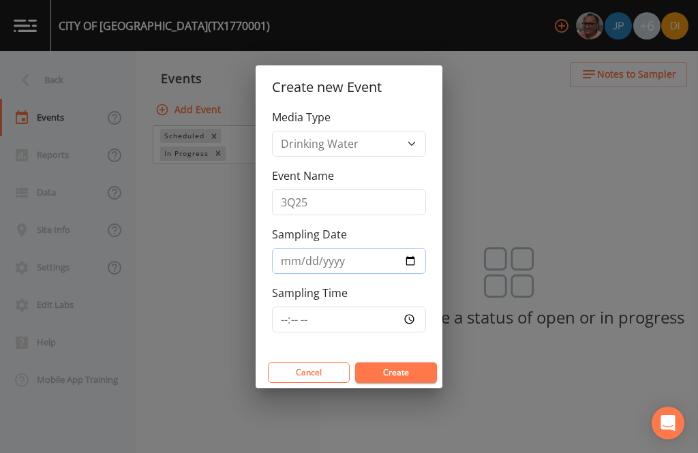
type input "[DATE]"
click at [391, 312] on input "Sampling Time" at bounding box center [349, 320] width 154 height 26
type input "12:00"
click at [417, 359] on div "Cancel Create" at bounding box center [349, 372] width 187 height 31
click at [410, 368] on button "Create" at bounding box center [396, 373] width 82 height 20
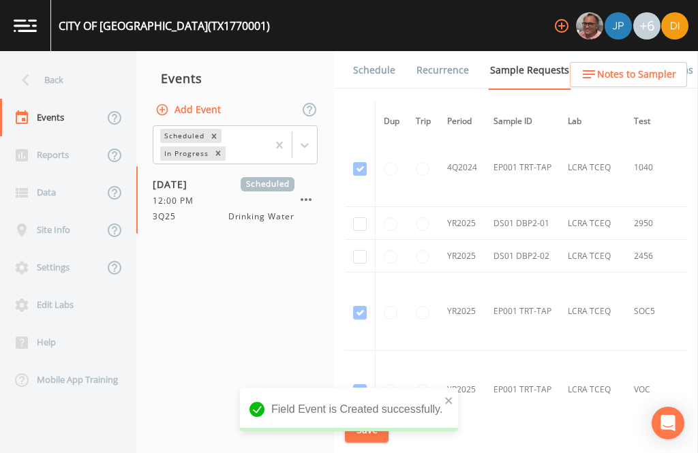
scroll to position [1111, 0]
click at [361, 218] on input "checkbox" at bounding box center [360, 225] width 14 height 14
checkbox input "true"
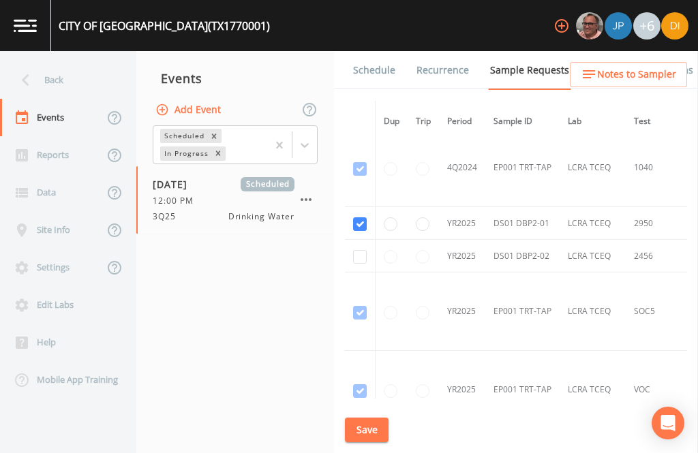
click at [359, 250] on input "checkbox" at bounding box center [360, 257] width 14 height 14
checkbox input "true"
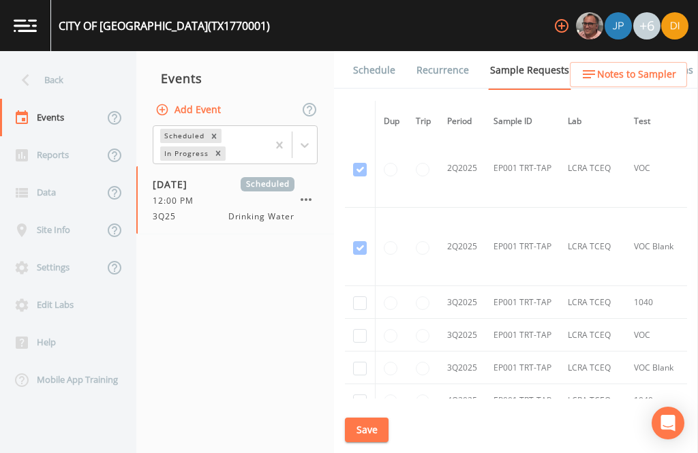
scroll to position [1726, 0]
click at [357, 296] on input "checkbox" at bounding box center [360, 303] width 14 height 14
checkbox input "true"
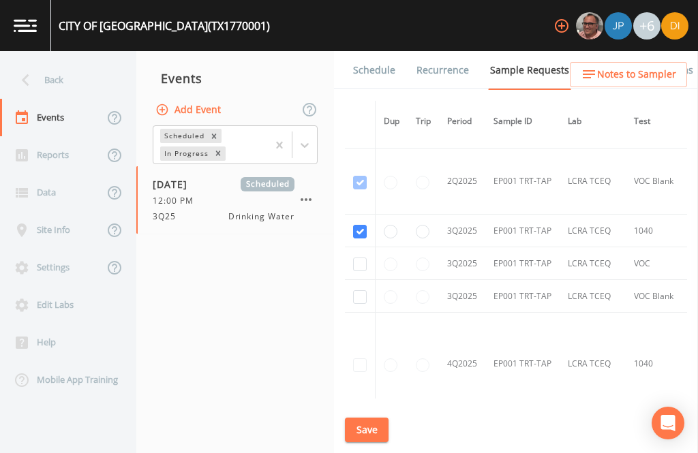
scroll to position [1512, 0]
click at [361, 260] on input "checkbox" at bounding box center [360, 267] width 14 height 14
checkbox input "true"
click at [359, 293] on input "checkbox" at bounding box center [360, 300] width 14 height 14
checkbox input "true"
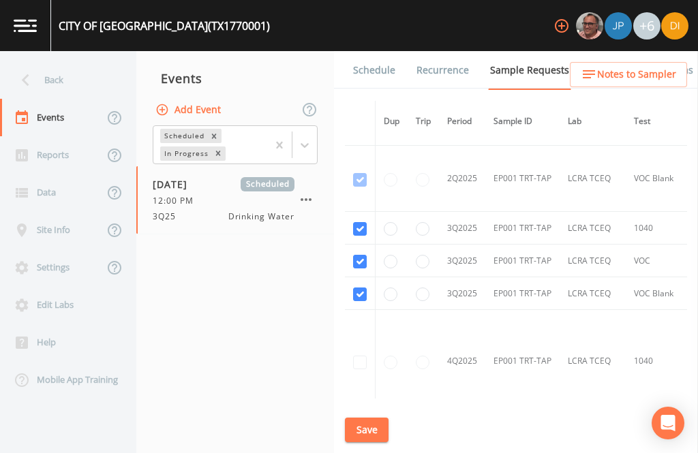
scroll to position [1516, 0]
click at [370, 428] on button "Save" at bounding box center [367, 430] width 44 height 25
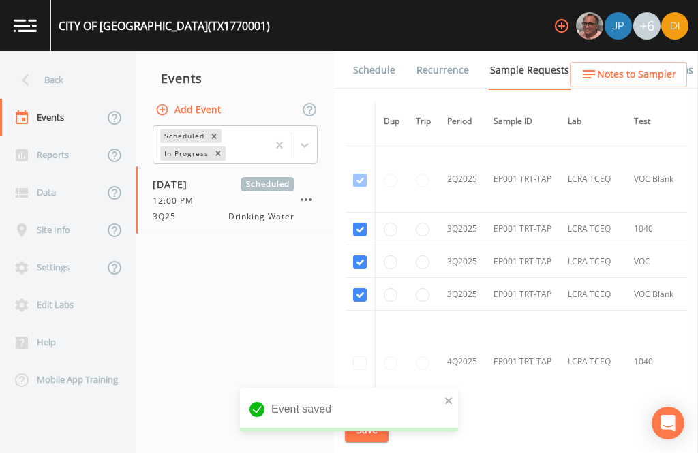
click at [376, 51] on link "Schedule" at bounding box center [374, 70] width 46 height 38
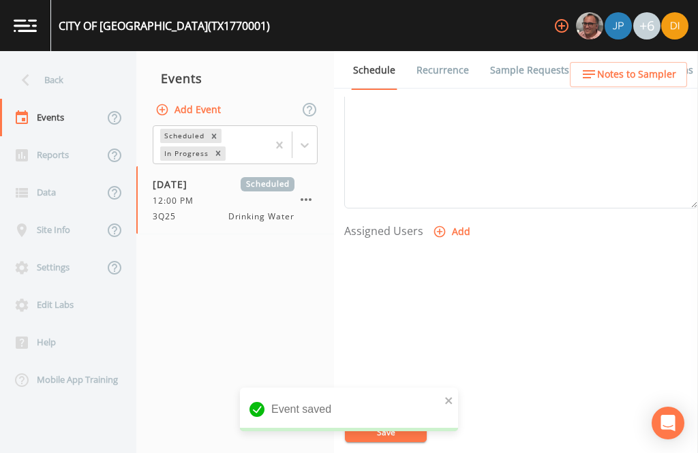
scroll to position [464, 0]
click at [452, 220] on button "Add" at bounding box center [453, 232] width 46 height 25
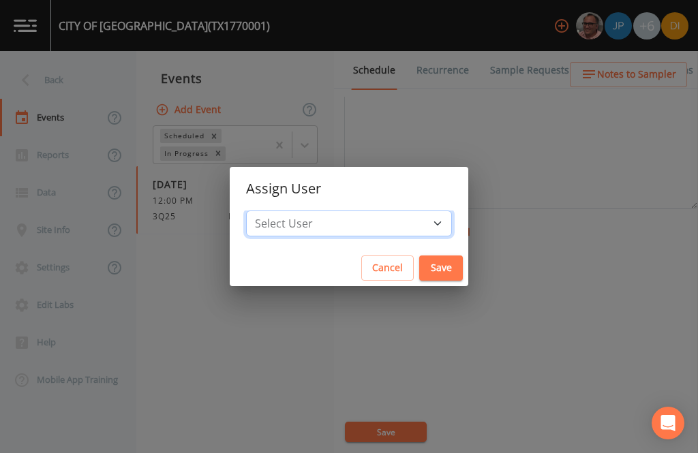
click at [391, 218] on select "Select User [PERSON_NAME] [PERSON_NAME] [PERSON_NAME] [PERSON_NAME] [PERSON_NAM…" at bounding box center [349, 224] width 206 height 26
select select "344ec927-06d4-4db1-b173-80838cd52a46"
click at [419, 267] on button "Save" at bounding box center [441, 268] width 44 height 25
select select
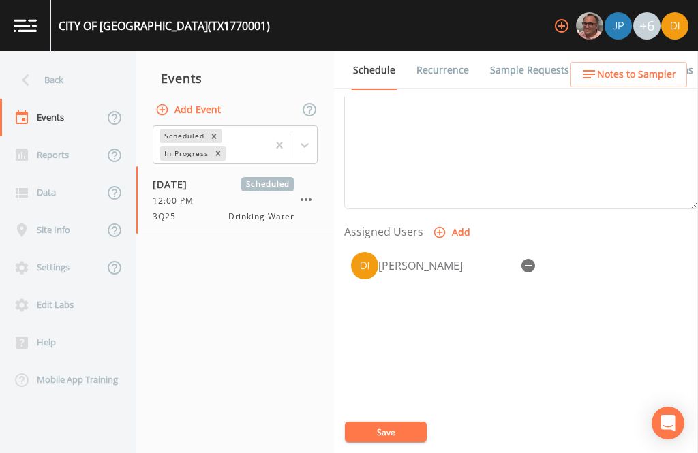
click at [399, 431] on button "Save" at bounding box center [386, 432] width 82 height 20
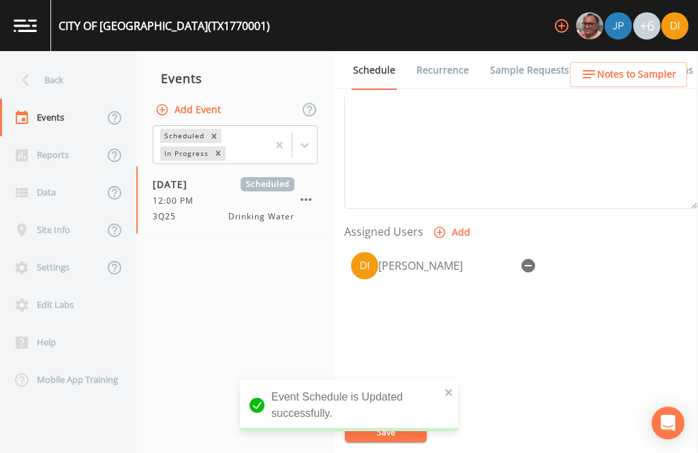
click at [53, 61] on div "Back" at bounding box center [61, 80] width 123 height 38
